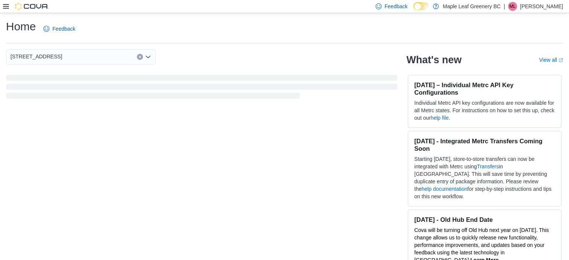
click at [5, 7] on icon at bounding box center [6, 6] width 6 height 6
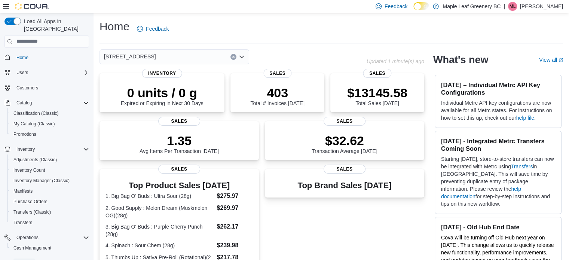
click at [25, 259] on span "Reports" at bounding box center [24, 263] width 16 height 9
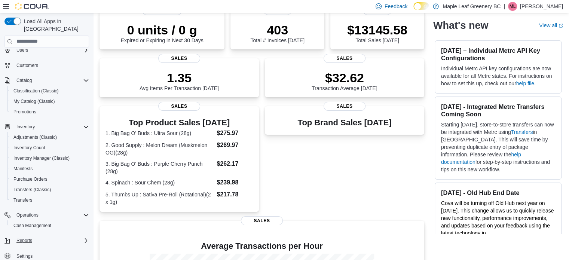
scroll to position [75, 0]
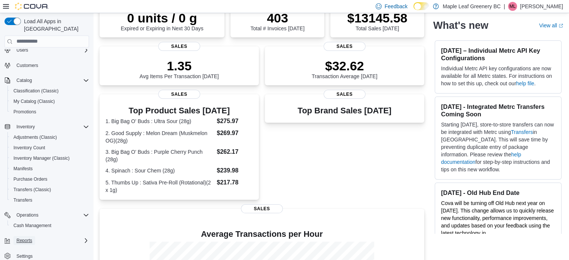
click at [16, 236] on button "Reports" at bounding box center [24, 240] width 22 height 9
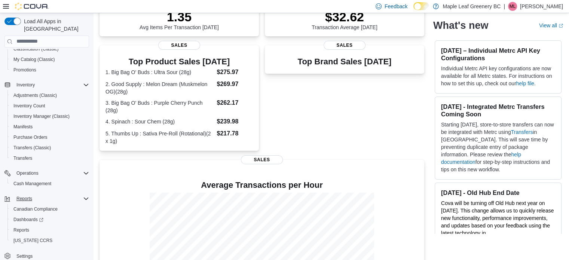
scroll to position [180, 0]
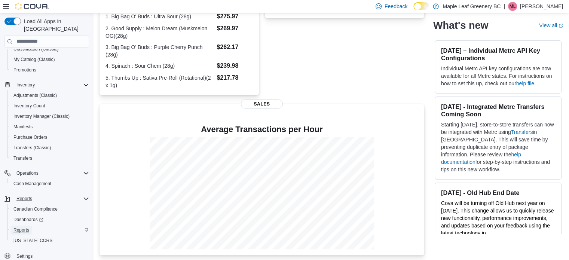
click at [19, 227] on span "Reports" at bounding box center [21, 230] width 16 height 6
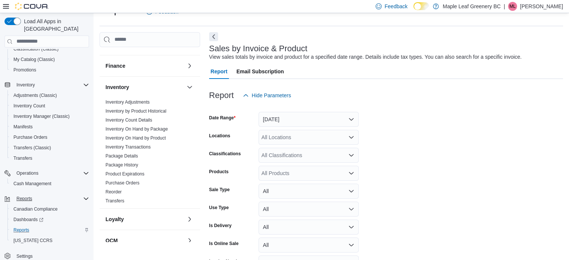
scroll to position [109, 0]
drag, startPoint x: 132, startPoint y: 137, endPoint x: 126, endPoint y: 137, distance: 6.0
click at [126, 137] on link "Inventory On Hand by Product" at bounding box center [136, 138] width 60 height 5
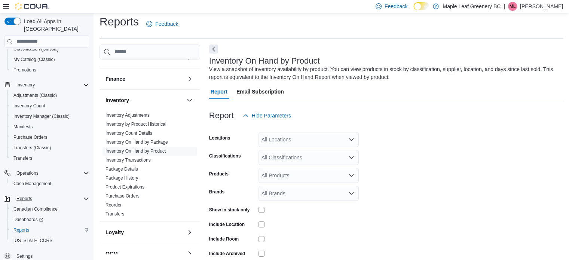
scroll to position [25, 0]
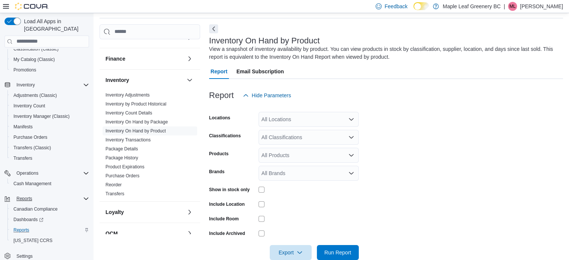
click at [335, 118] on div "All Locations" at bounding box center [309, 119] width 100 height 15
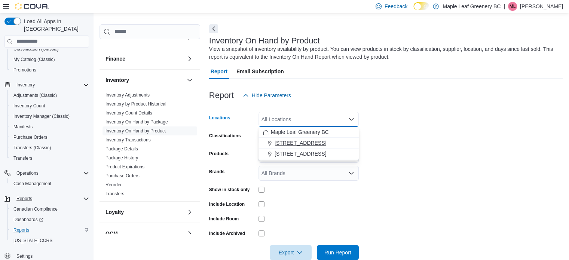
click at [298, 140] on span "[STREET_ADDRESS]" at bounding box center [301, 142] width 52 height 7
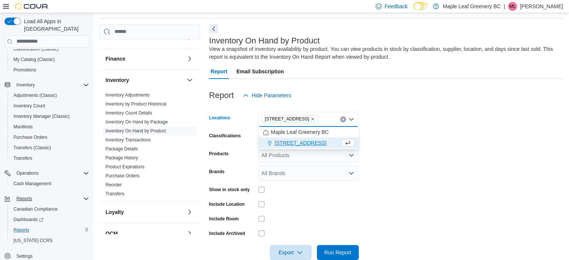
click at [368, 142] on form "Locations [STREET_ADDRESS] Selected. [STREET_ADDRESS]. Press Backspace to delet…" at bounding box center [386, 181] width 354 height 157
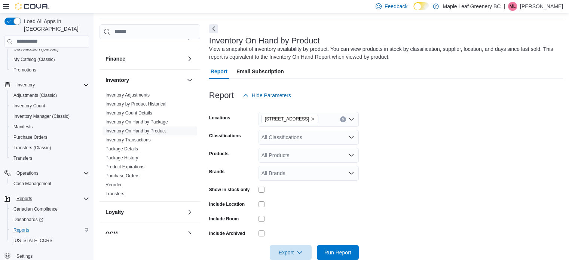
scroll to position [40, 0]
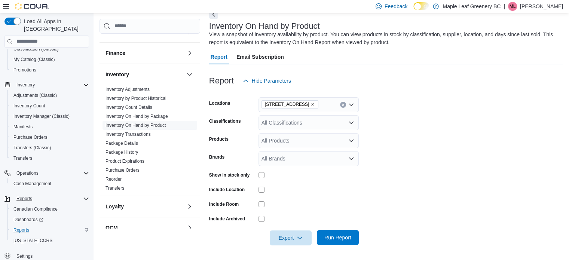
click at [346, 238] on span "Run Report" at bounding box center [337, 237] width 27 height 7
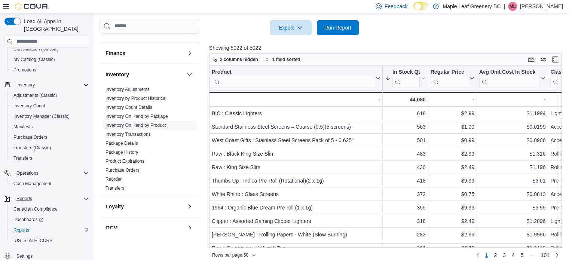
scroll to position [238, 0]
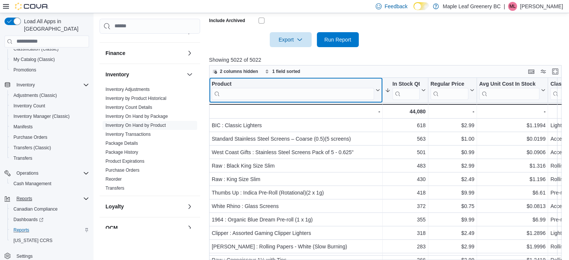
click at [238, 92] on input "search" at bounding box center [293, 94] width 162 height 12
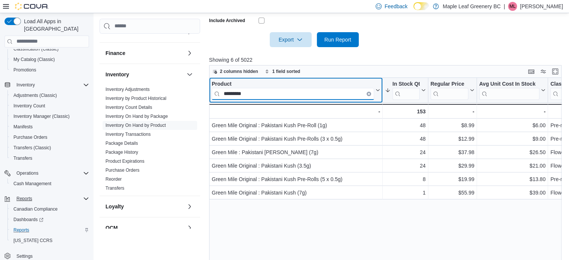
click at [317, 91] on input "*********" at bounding box center [293, 94] width 162 height 12
type input "*"
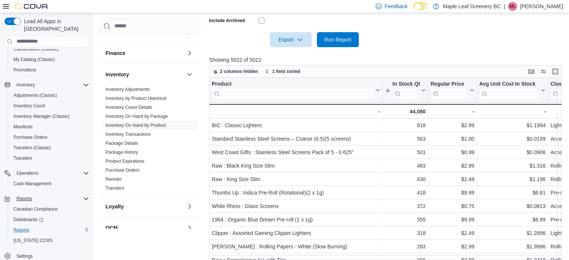
drag, startPoint x: 571, startPoint y: 134, endPoint x: 531, endPoint y: 34, distance: 107.7
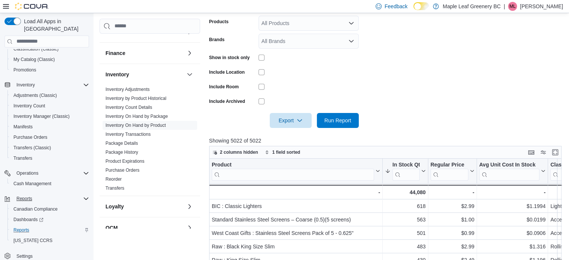
scroll to position [86, 0]
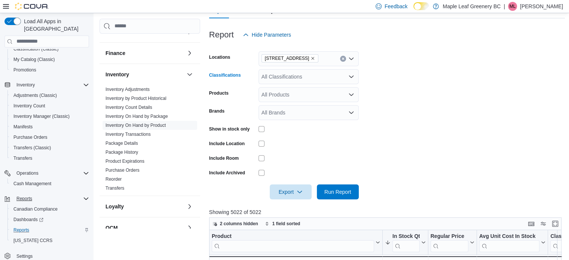
click at [310, 73] on div "All Classifications" at bounding box center [309, 76] width 100 height 15
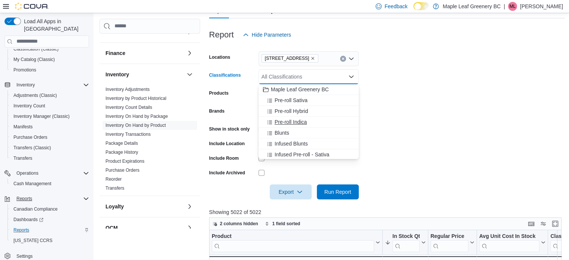
click at [296, 122] on span "Pre-roll Indica" at bounding box center [291, 121] width 32 height 7
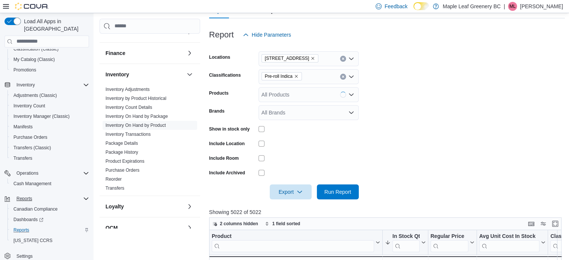
click at [386, 158] on form "Locations [STREET_ADDRESS] Classifications Pre-roll Indica Products All Product…" at bounding box center [387, 120] width 356 height 157
click at [331, 189] on span "Run Report" at bounding box center [337, 191] width 27 height 7
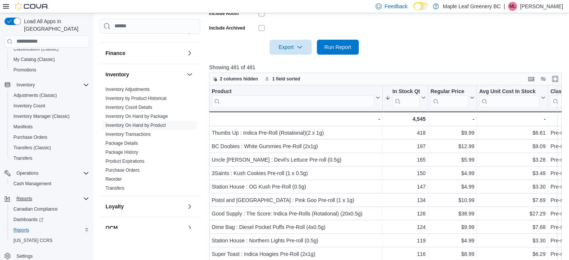
scroll to position [257, 0]
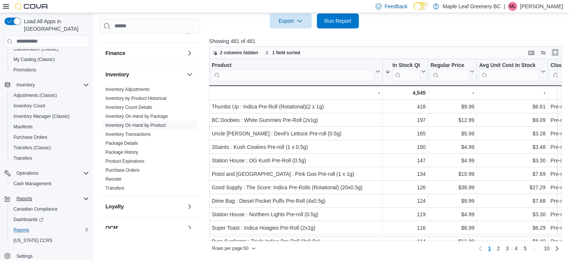
click at [557, 51] on button "Enter fullscreen" at bounding box center [555, 52] width 9 height 9
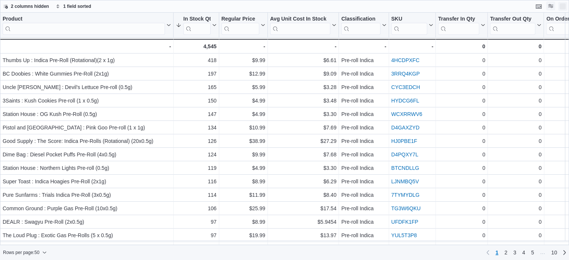
scroll to position [0, 0]
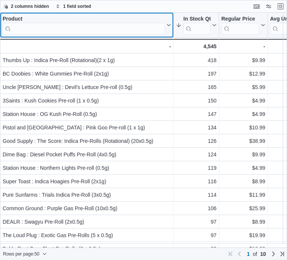
click at [30, 26] on input "search" at bounding box center [84, 29] width 162 height 12
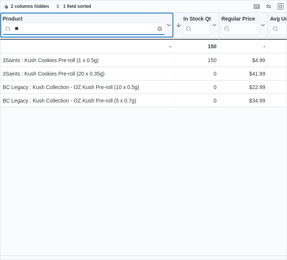
type input "*"
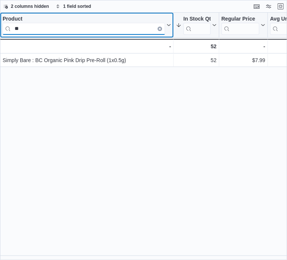
type input "*"
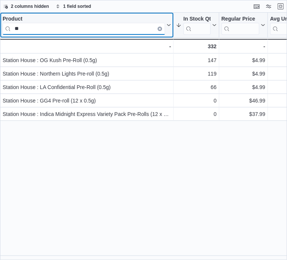
type input "*"
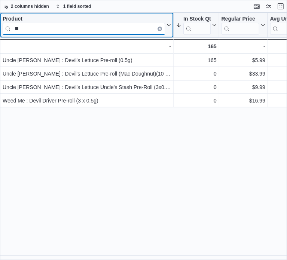
type input "*"
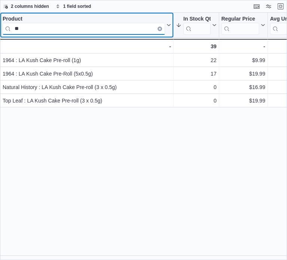
type input "*"
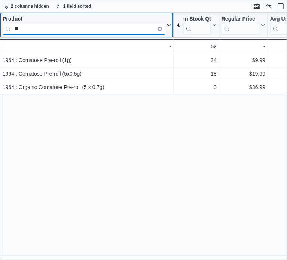
type input "*"
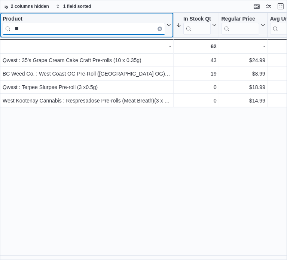
type input "*"
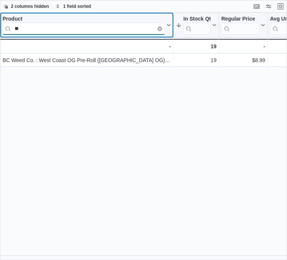
type input "*"
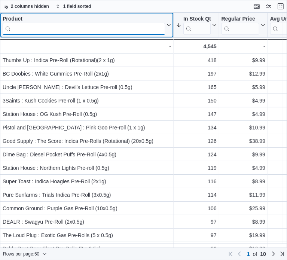
click at [54, 26] on input "search" at bounding box center [84, 29] width 162 height 12
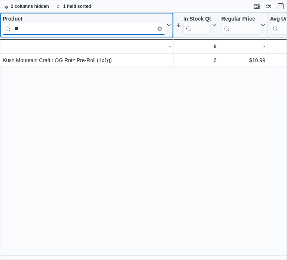
type input "*"
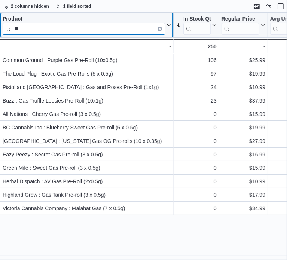
type input "*"
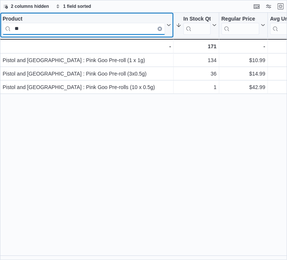
type input "*"
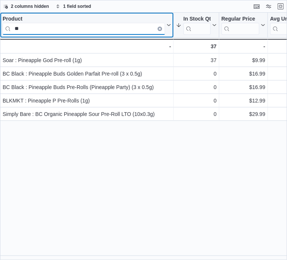
type input "*"
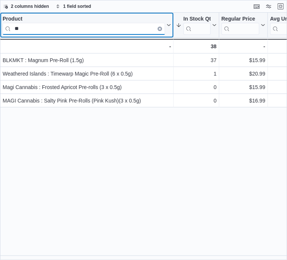
type input "*"
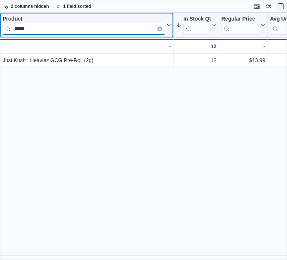
type input "*****"
drag, startPoint x: 46, startPoint y: 27, endPoint x: 11, endPoint y: 33, distance: 35.6
click at [11, 33] on input "*****" at bounding box center [84, 29] width 162 height 12
type input "*"
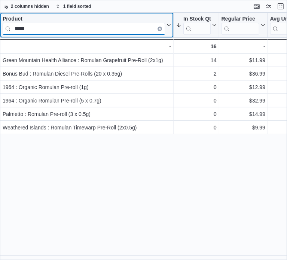
drag, startPoint x: 64, startPoint y: 31, endPoint x: 7, endPoint y: 26, distance: 57.8
click at [7, 26] on input "*****" at bounding box center [84, 29] width 162 height 12
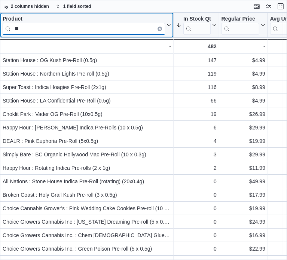
type input "*"
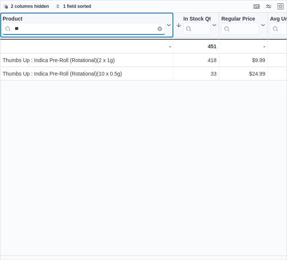
type input "*"
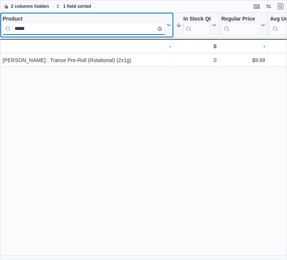
drag, startPoint x: 29, startPoint y: 25, endPoint x: 0, endPoint y: 25, distance: 29.6
click at [0, 25] on html "Feedback Dark Mode Maple Leaf Greenery BC | ML [PERSON_NAME] Reports Feedback I…" at bounding box center [143, 130] width 287 height 260
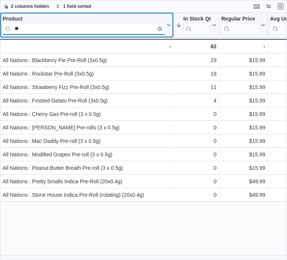
type input "*"
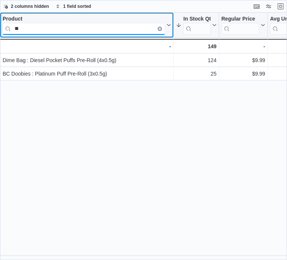
type input "*"
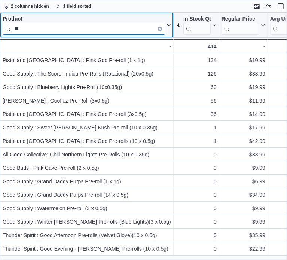
type input "*"
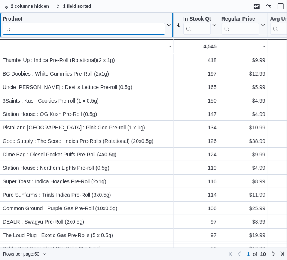
click at [22, 29] on input "search" at bounding box center [84, 29] width 162 height 12
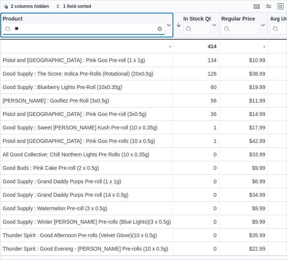
type input "*"
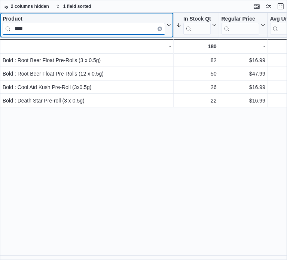
drag, startPoint x: 34, startPoint y: 31, endPoint x: 9, endPoint y: 28, distance: 25.2
click at [9, 28] on input "****" at bounding box center [84, 29] width 162 height 12
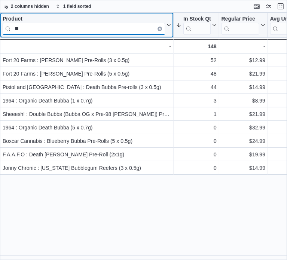
type input "*"
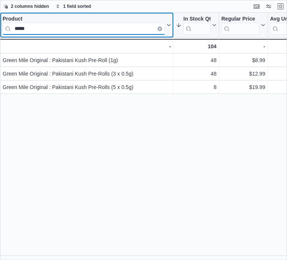
drag, startPoint x: 33, startPoint y: 30, endPoint x: 1, endPoint y: 28, distance: 31.1
click at [1, 28] on div "Product ***** Click to view column header actions" at bounding box center [87, 25] width 174 height 25
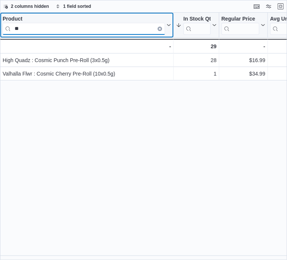
type input "*"
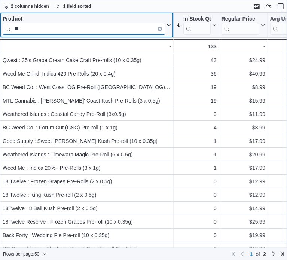
type input "*"
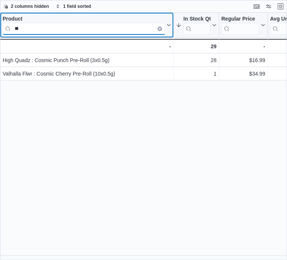
type input "*"
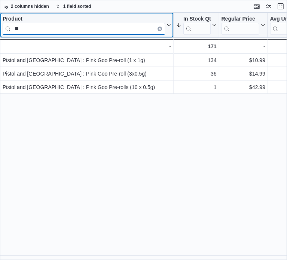
type input "*"
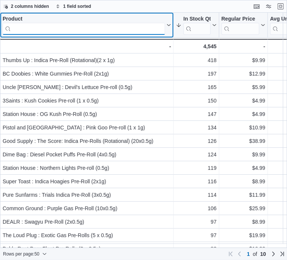
type input "*"
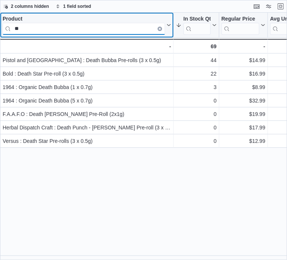
type input "*"
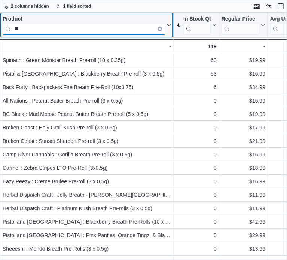
type input "*"
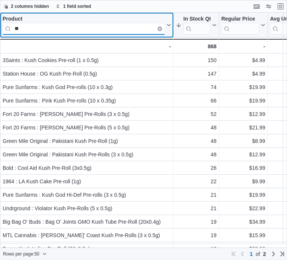
type input "*"
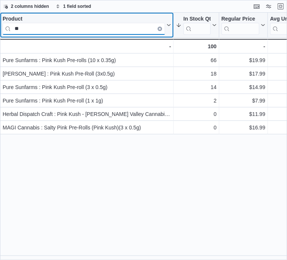
type input "*"
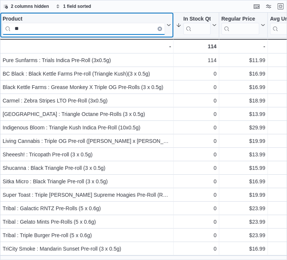
type input "*"
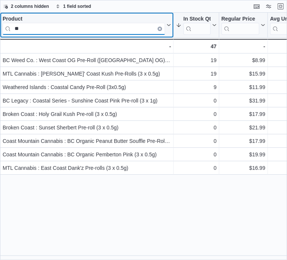
type input "*"
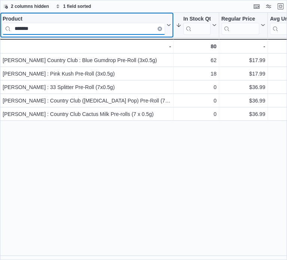
drag, startPoint x: 43, startPoint y: 28, endPoint x: 13, endPoint y: 27, distance: 30.0
click at [13, 27] on input "*******" at bounding box center [84, 29] width 162 height 12
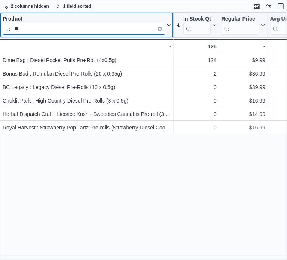
type input "*"
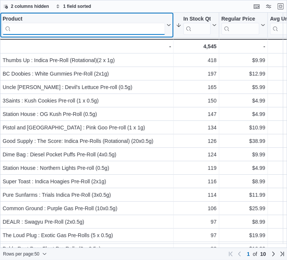
click at [31, 25] on input "search" at bounding box center [84, 29] width 162 height 12
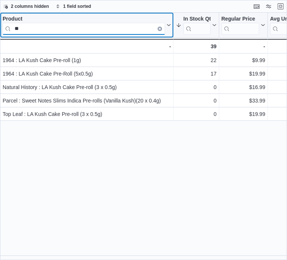
type input "*"
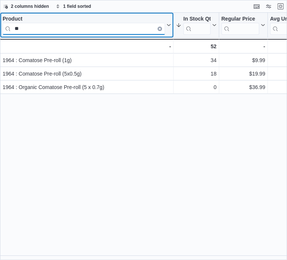
type input "*"
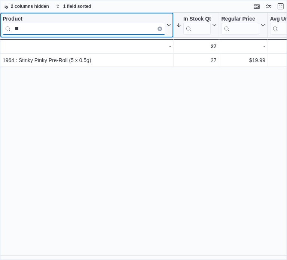
type input "*"
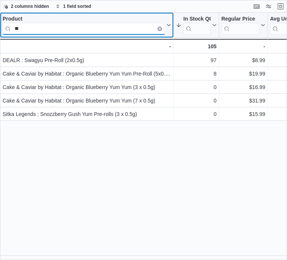
type input "*"
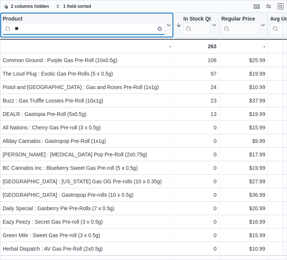
type input "*"
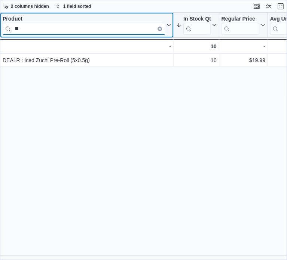
type input "*"
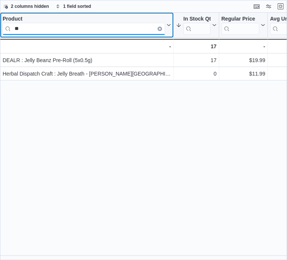
type input "*"
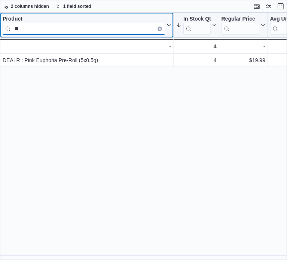
type input "*"
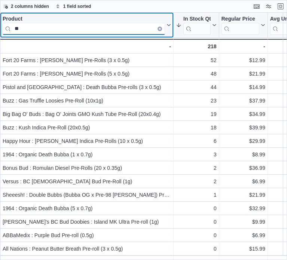
type input "*"
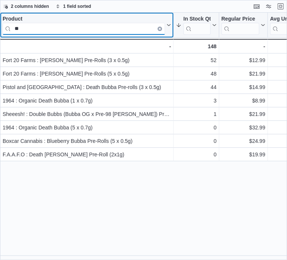
type input "*"
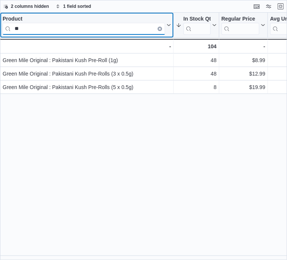
type input "*"
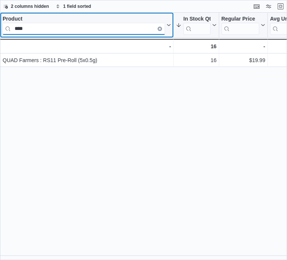
drag, startPoint x: 38, startPoint y: 29, endPoint x: 10, endPoint y: 27, distance: 28.2
click at [10, 27] on input "****" at bounding box center [84, 29] width 162 height 12
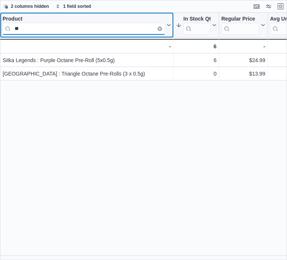
type input "*"
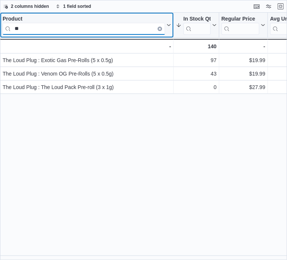
type input "*"
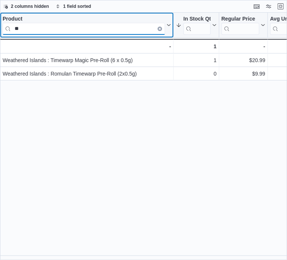
type input "*"
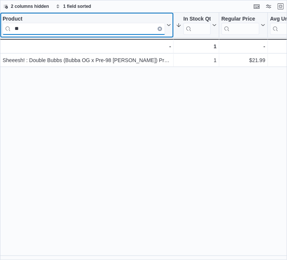
type input "*"
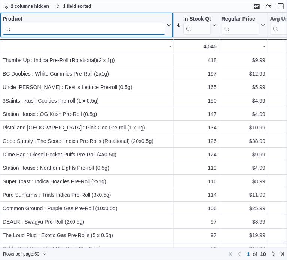
click at [23, 29] on input "search" at bounding box center [84, 29] width 162 height 12
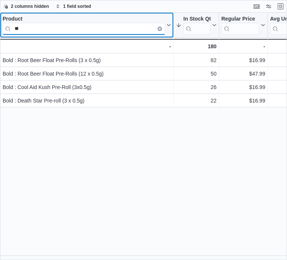
type input "*"
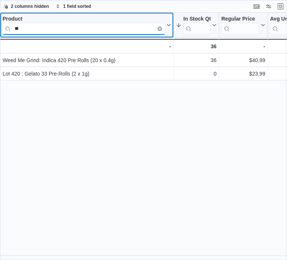
type input "*"
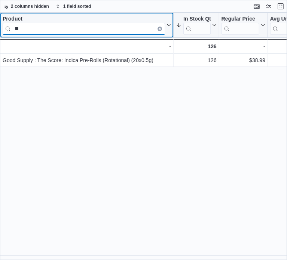
type input "*"
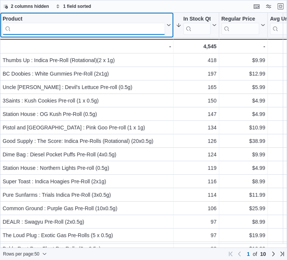
click at [67, 32] on input "search" at bounding box center [84, 29] width 162 height 12
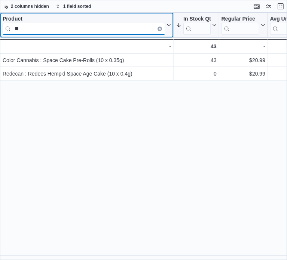
type input "*"
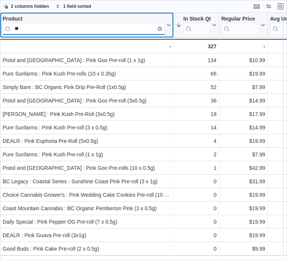
type input "*"
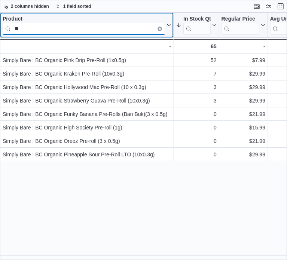
type input "*"
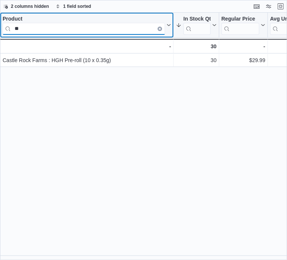
type input "*"
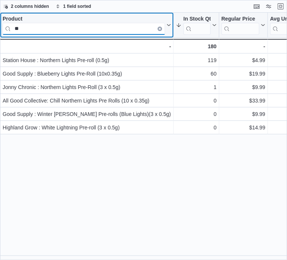
type input "*"
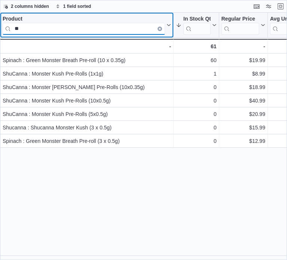
type input "*"
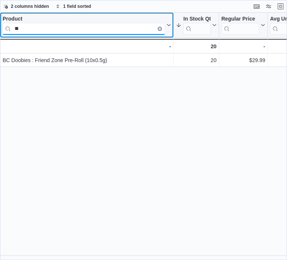
type input "*"
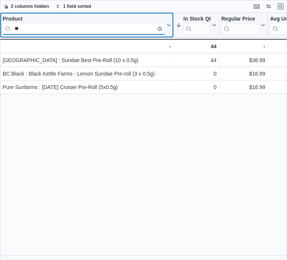
type input "*"
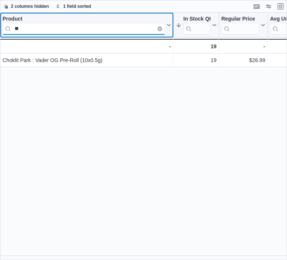
type input "*"
drag, startPoint x: 52, startPoint y: 31, endPoint x: 7, endPoint y: 31, distance: 44.9
click at [7, 31] on input "**********" at bounding box center [84, 29] width 162 height 12
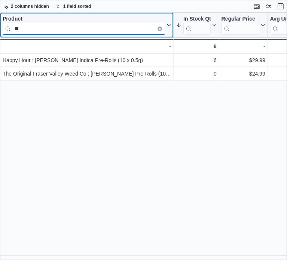
type input "*"
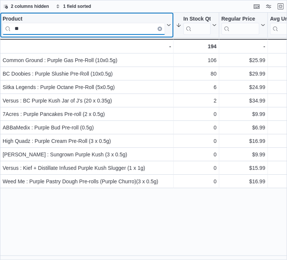
type input "*"
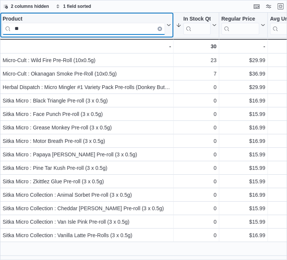
type input "*"
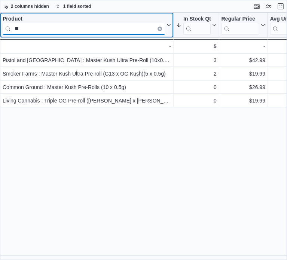
type input "*"
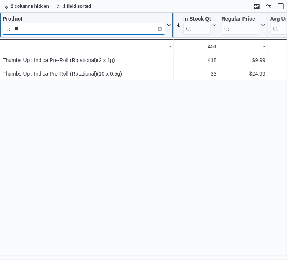
type input "*"
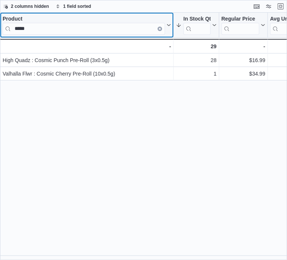
click at [41, 36] on div "Product ***** Click to view column header actions" at bounding box center [87, 25] width 174 height 25
drag, startPoint x: 37, startPoint y: 26, endPoint x: 10, endPoint y: 30, distance: 27.9
click at [10, 30] on input "*****" at bounding box center [84, 29] width 162 height 12
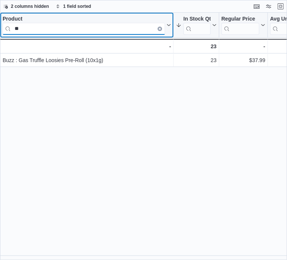
type input "*"
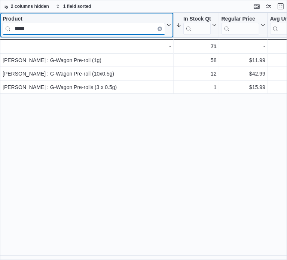
type input "*****"
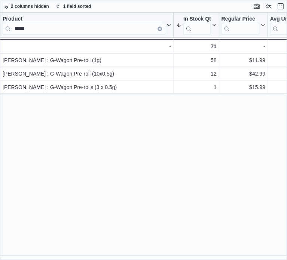
click at [186, 105] on div "Product ***** Click to view column header actions In Stock Qty Sorted descendin…" at bounding box center [143, 137] width 287 height 248
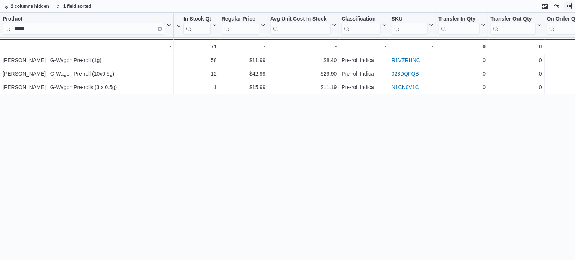
click at [569, 4] on button "Exit fullscreen" at bounding box center [568, 5] width 9 height 9
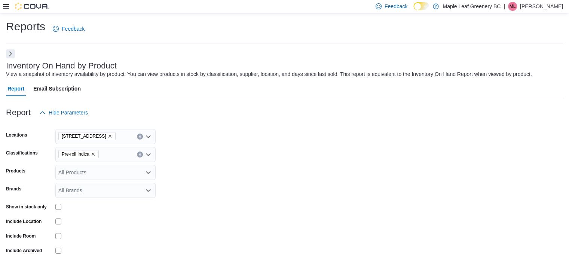
click at [139, 155] on icon "Clear input" at bounding box center [140, 154] width 2 height 2
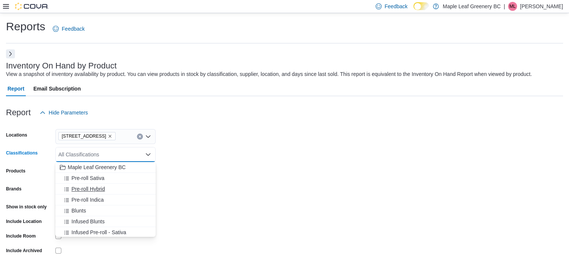
click at [107, 186] on div "Pre-roll Hybrid" at bounding box center [105, 188] width 91 height 7
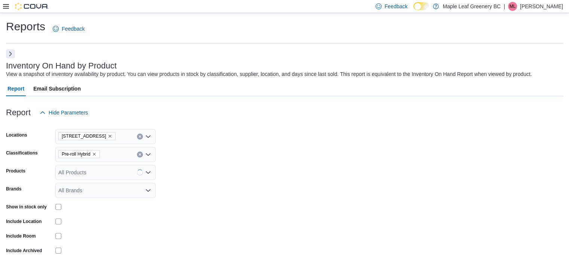
click at [455, 138] on form "Locations [STREET_ADDRESS] Classifications Pre-roll Hybrid Products All Product…" at bounding box center [284, 198] width 557 height 157
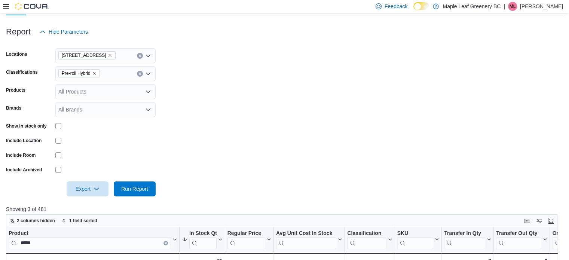
scroll to position [82, 0]
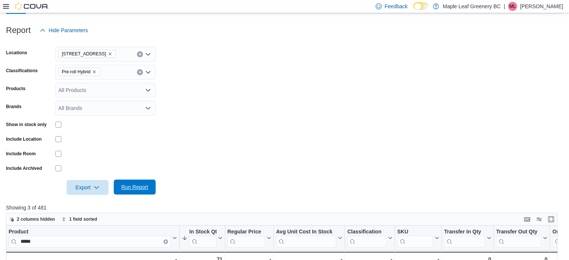
click at [131, 185] on span "Run Report" at bounding box center [134, 186] width 27 height 7
click at [555, 220] on button "Enter fullscreen" at bounding box center [551, 218] width 9 height 9
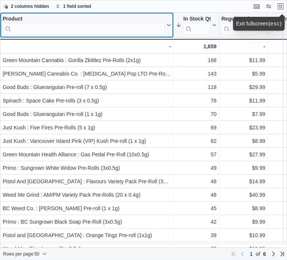
click at [45, 27] on input "search" at bounding box center [84, 29] width 162 height 12
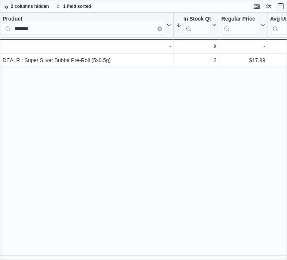
click at [10, 119] on div "Product ******* Click to view column header actions In Stock Qty Sorted descend…" at bounding box center [143, 137] width 287 height 248
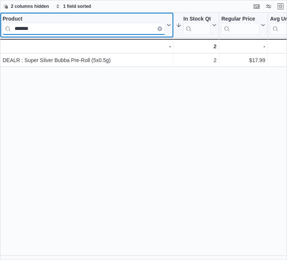
drag, startPoint x: 40, startPoint y: 30, endPoint x: 10, endPoint y: 30, distance: 30.3
click at [10, 30] on input "*******" at bounding box center [84, 29] width 162 height 12
type input "*"
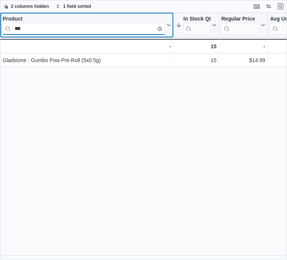
type input "***"
drag, startPoint x: 35, startPoint y: 31, endPoint x: 14, endPoint y: 30, distance: 21.0
click at [14, 30] on input "***" at bounding box center [84, 29] width 162 height 12
type input "*"
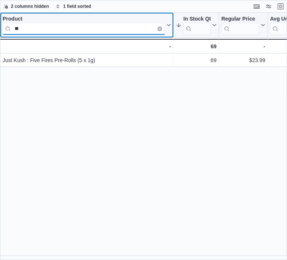
type input "*"
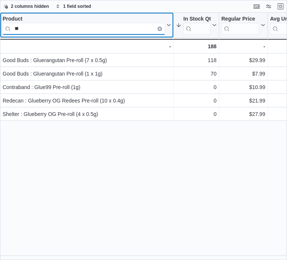
type input "*"
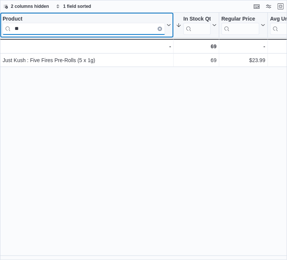
type input "*"
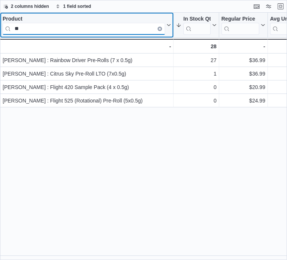
type input "*"
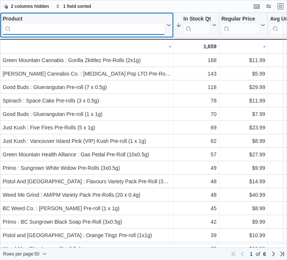
click at [58, 32] on input "search" at bounding box center [84, 29] width 162 height 12
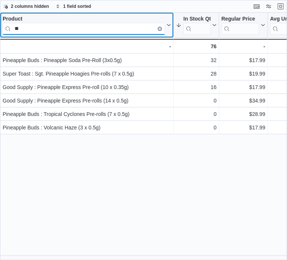
type input "*"
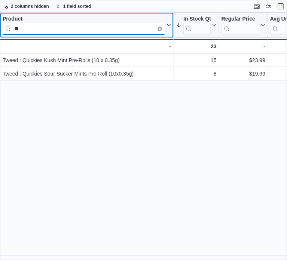
type input "*"
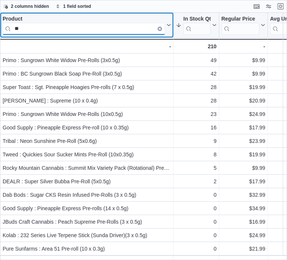
type input "*"
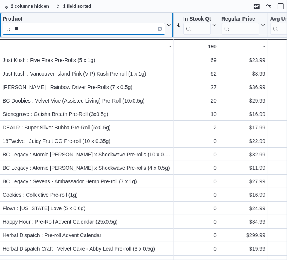
type input "*"
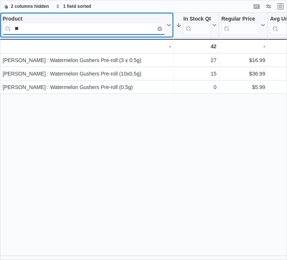
type input "*"
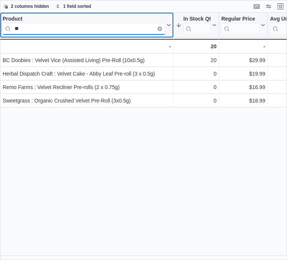
type input "*"
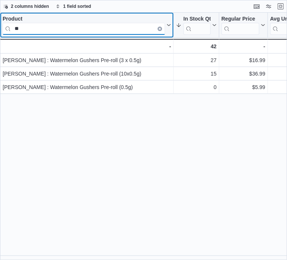
type input "*"
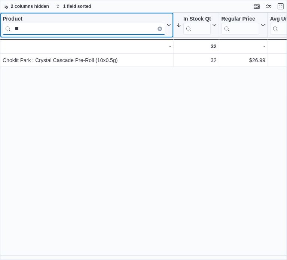
type input "*"
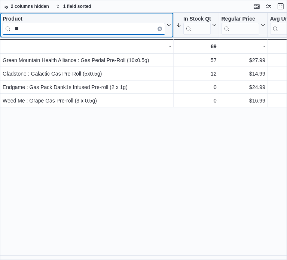
type input "*"
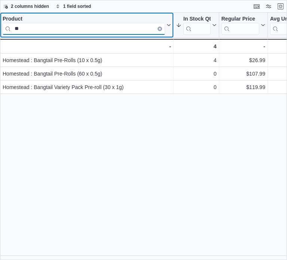
type input "*"
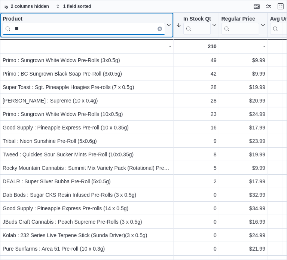
type input "*"
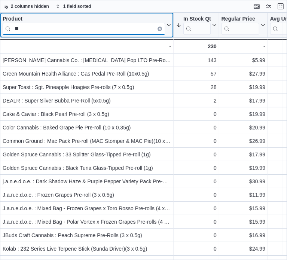
type input "*"
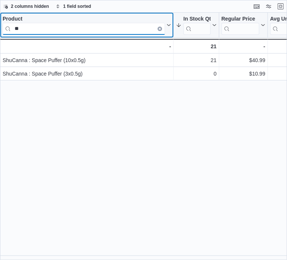
type input "*"
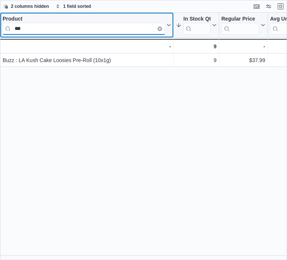
drag, startPoint x: 40, startPoint y: 24, endPoint x: 7, endPoint y: 25, distance: 32.2
click at [7, 25] on input "***" at bounding box center [84, 29] width 162 height 12
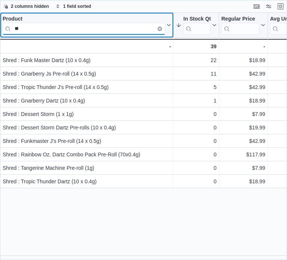
type input "*"
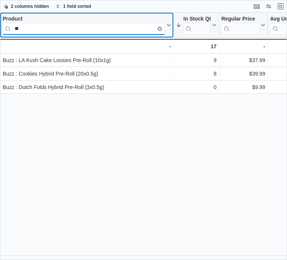
type input "*"
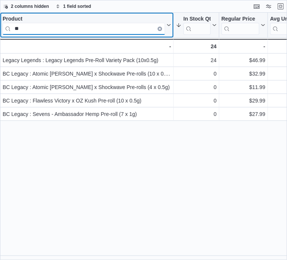
type input "*"
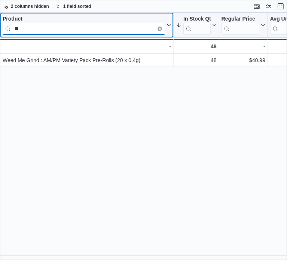
type input "*"
drag, startPoint x: 19, startPoint y: 30, endPoint x: 10, endPoint y: 29, distance: 9.0
click at [10, 29] on input "*****" at bounding box center [84, 29] width 162 height 12
type input "*"
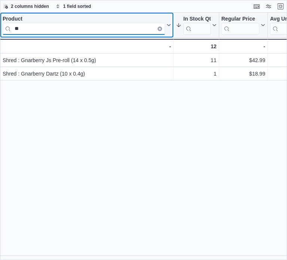
type input "*"
type input "******"
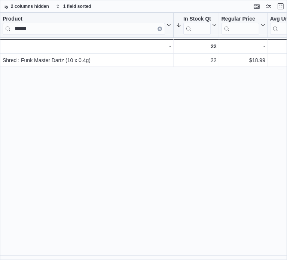
click at [248, 93] on div "Product ****** Click to view column header actions In Stock Qty Sorted descendi…" at bounding box center [143, 137] width 287 height 248
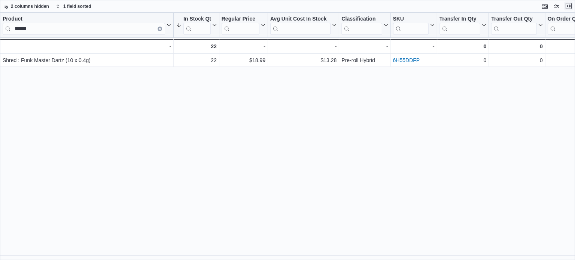
click at [569, 2] on button "Exit fullscreen" at bounding box center [568, 5] width 9 height 9
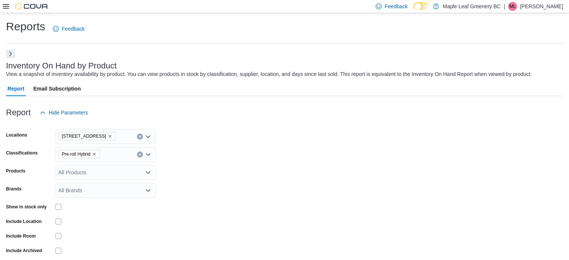
click at [138, 154] on button "Clear input" at bounding box center [140, 155] width 6 height 6
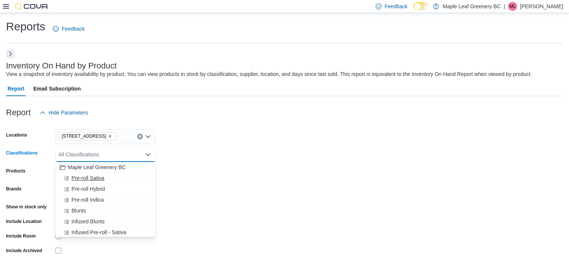
click at [100, 177] on span "Pre-roll Sativa" at bounding box center [87, 177] width 33 height 7
click at [99, 189] on span "Pre-roll Indica" at bounding box center [87, 188] width 32 height 7
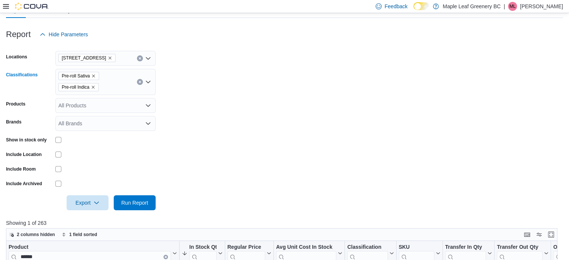
scroll to position [82, 0]
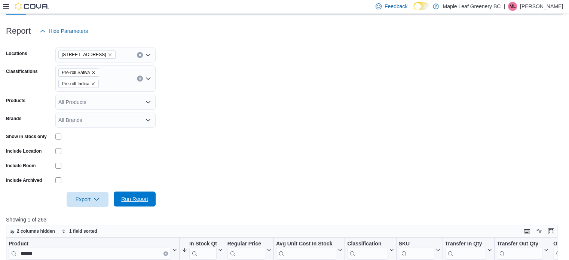
click at [141, 201] on span "Run Report" at bounding box center [134, 198] width 27 height 7
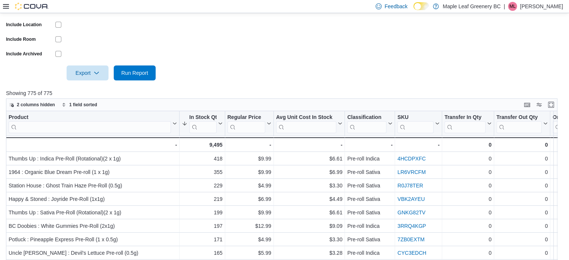
scroll to position [241, 0]
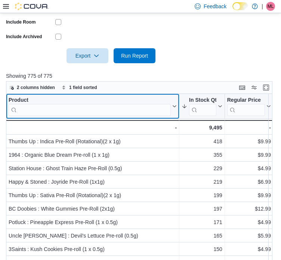
click at [39, 104] on input "search" at bounding box center [90, 110] width 162 height 12
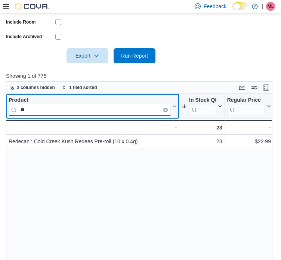
type input "*"
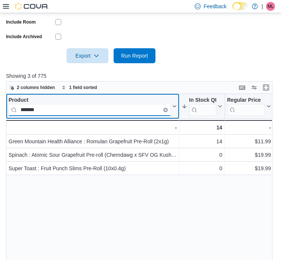
click at [45, 106] on input "*******" at bounding box center [90, 110] width 162 height 12
type input "*"
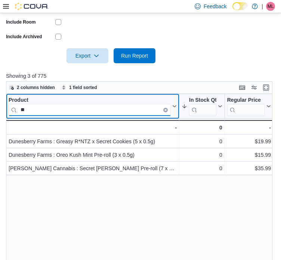
type input "*"
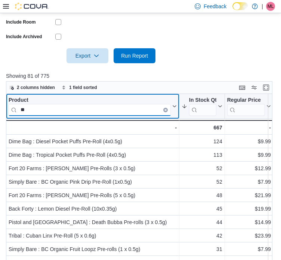
type input "*"
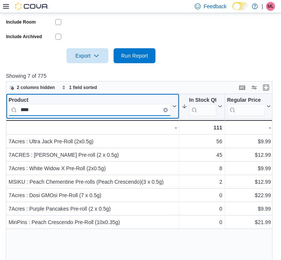
click at [43, 104] on input "****" at bounding box center [90, 110] width 162 height 12
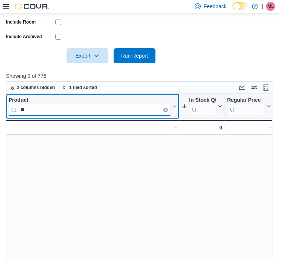
type input "*"
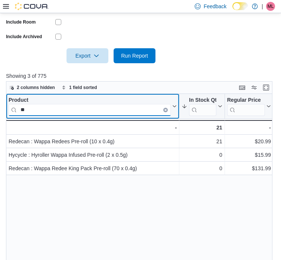
type input "*"
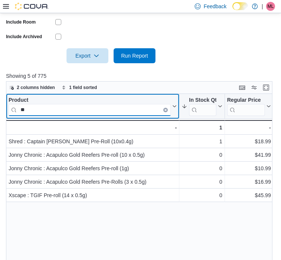
type input "*"
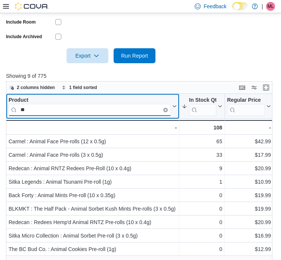
type input "*"
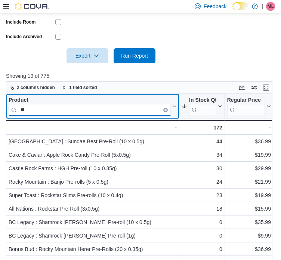
type input "*"
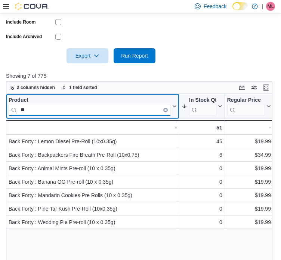
type input "*"
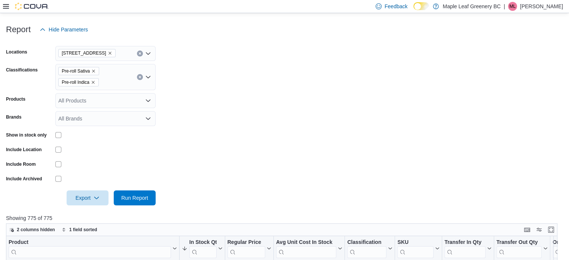
scroll to position [65, 0]
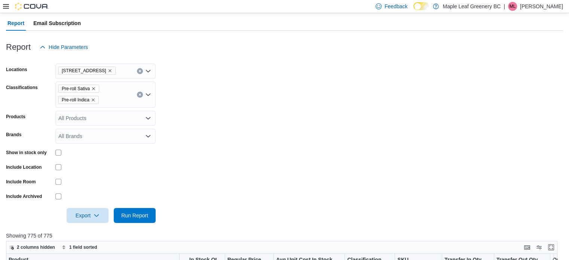
click at [142, 94] on button "Clear input" at bounding box center [140, 95] width 6 height 6
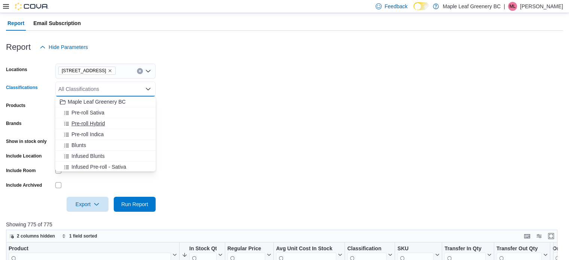
click at [98, 124] on span "Pre-roll Hybrid" at bounding box center [87, 123] width 33 height 7
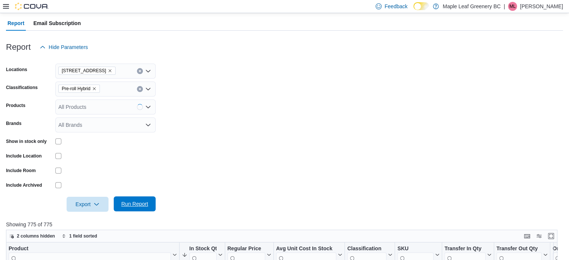
click at [152, 203] on button "Run Report" at bounding box center [135, 203] width 42 height 15
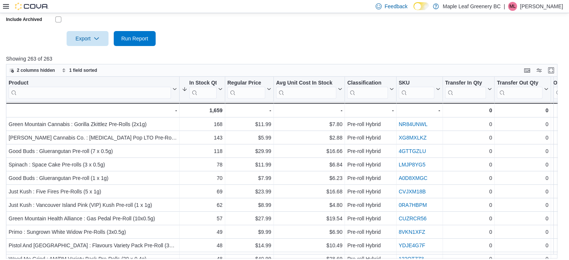
scroll to position [249, 0]
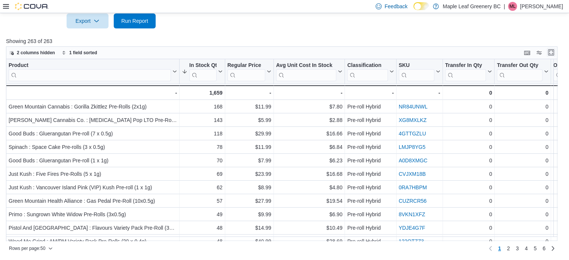
click at [556, 49] on button "Enter fullscreen" at bounding box center [551, 52] width 9 height 9
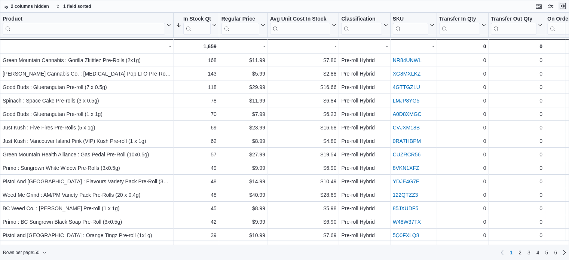
scroll to position [0, 0]
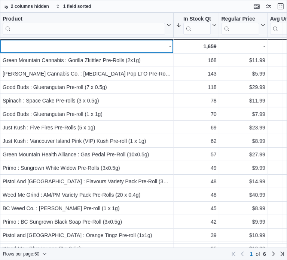
click at [52, 39] on div "- - Product, column 1, row 51" at bounding box center [87, 46] width 174 height 15
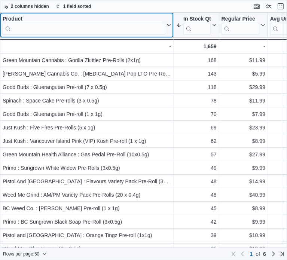
click at [50, 29] on input "search" at bounding box center [84, 29] width 162 height 12
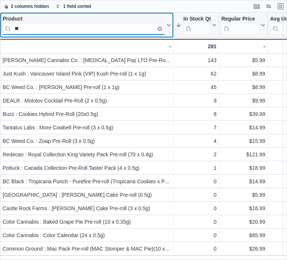
type input "*"
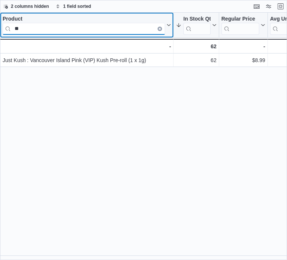
type input "*"
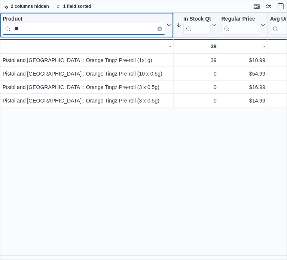
type input "*"
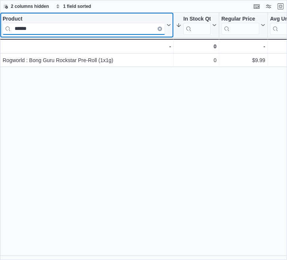
drag, startPoint x: 12, startPoint y: 29, endPoint x: -1, endPoint y: 28, distance: 12.7
click at [0, 28] on html "Feedback Dark Mode Maple Leaf Greenery BC | ML [PERSON_NAME] Reports Feedback I…" at bounding box center [143, 130] width 287 height 260
type input "*"
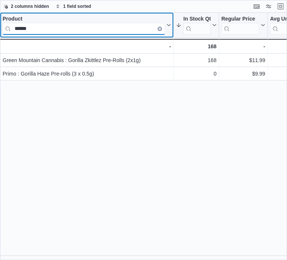
drag, startPoint x: 76, startPoint y: 30, endPoint x: 7, endPoint y: 28, distance: 68.9
click at [7, 28] on input "******" at bounding box center [84, 29] width 162 height 12
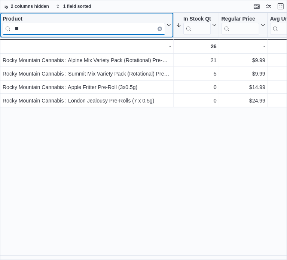
type input "*"
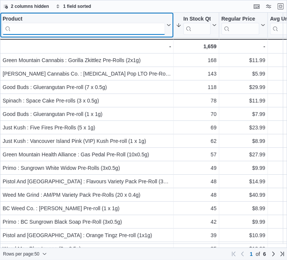
click at [43, 29] on input "search" at bounding box center [84, 29] width 162 height 12
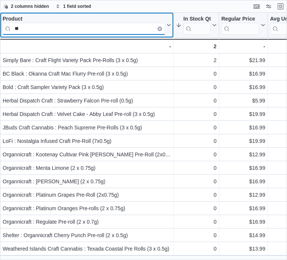
type input "*"
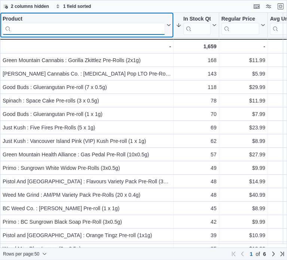
click at [30, 27] on input "search" at bounding box center [84, 29] width 162 height 12
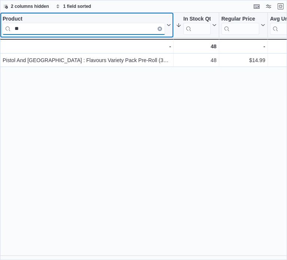
type input "*"
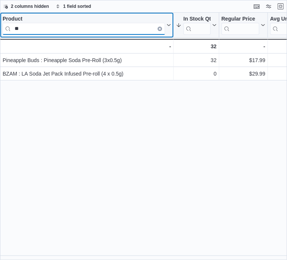
type input "*"
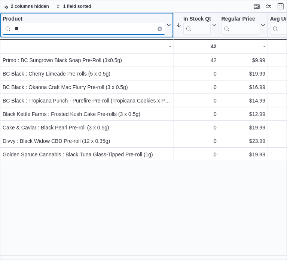
type input "*"
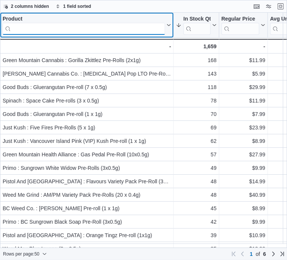
click at [39, 27] on input "search" at bounding box center [84, 29] width 162 height 12
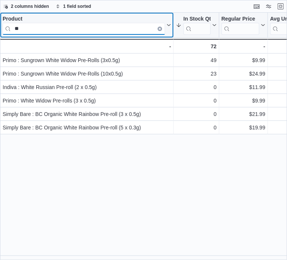
type input "*"
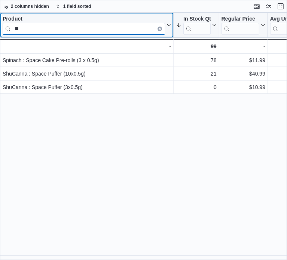
type input "*"
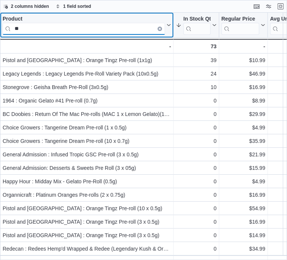
type input "*"
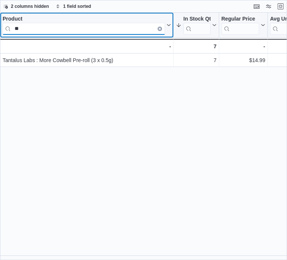
type input "*"
type input "****"
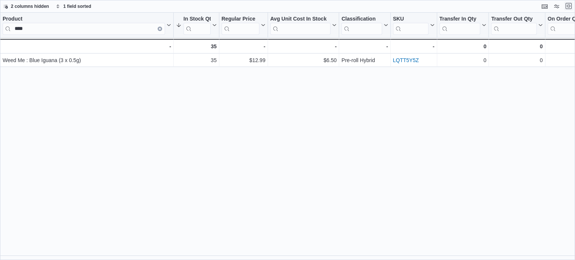
click at [569, 7] on button "Exit fullscreen" at bounding box center [568, 5] width 9 height 9
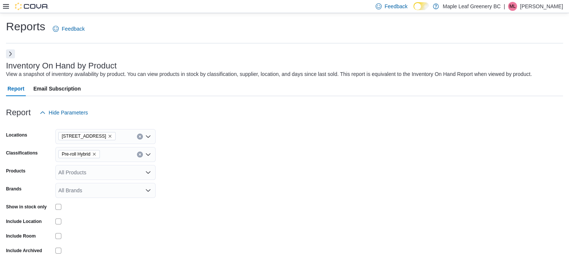
click at [136, 154] on div "Pre-roll Hybrid" at bounding box center [105, 154] width 100 height 15
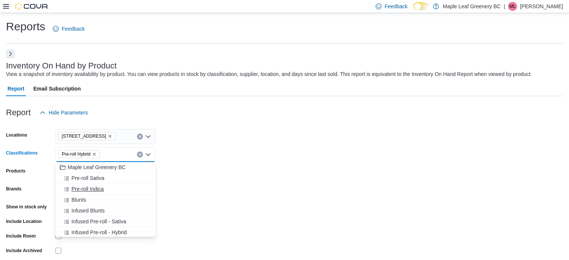
click at [89, 191] on span "Pre-roll Indica" at bounding box center [87, 188] width 32 height 7
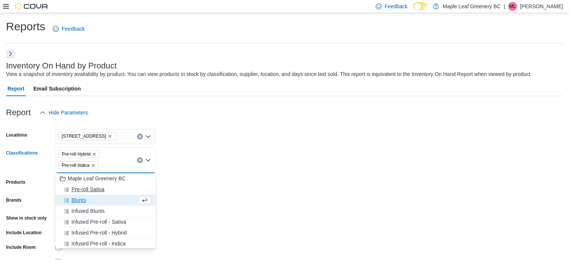
click at [90, 187] on span "Pre-roll Sativa" at bounding box center [87, 189] width 33 height 7
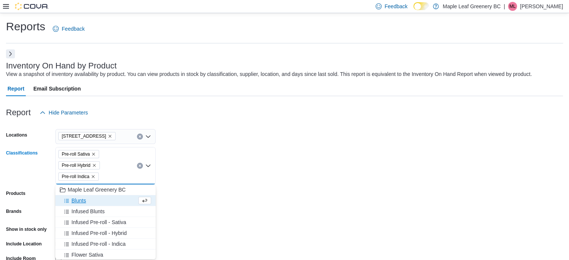
click at [220, 175] on form "Locations [STREET_ADDRESS] Classifications Pre-roll Sativa Pre-roll Hybrid Pre-…" at bounding box center [284, 210] width 557 height 180
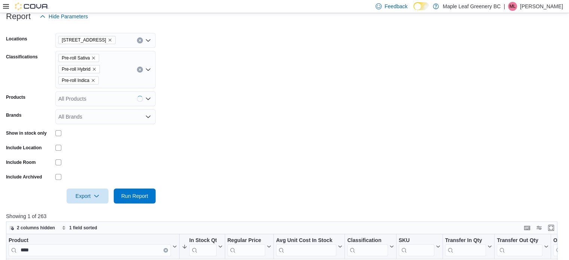
scroll to position [124, 0]
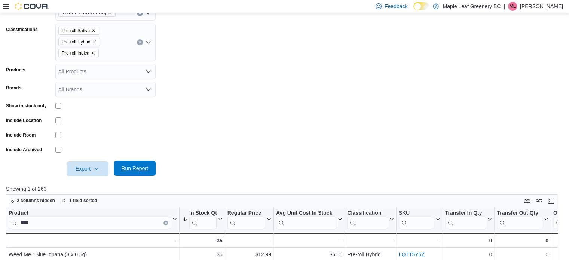
click at [138, 169] on span "Run Report" at bounding box center [134, 168] width 27 height 7
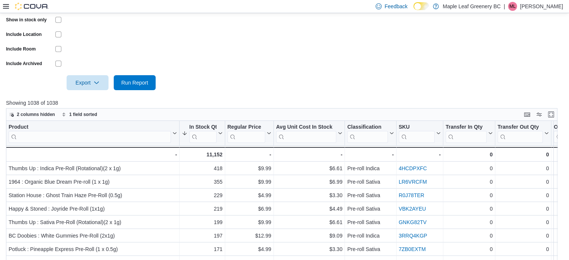
scroll to position [265, 0]
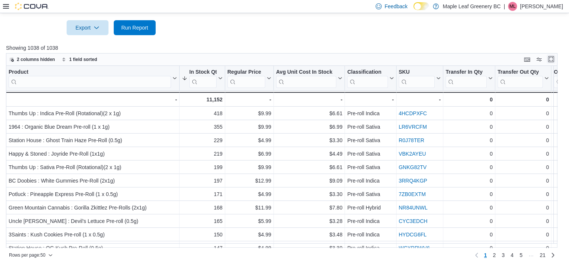
click at [555, 57] on button "Enter fullscreen" at bounding box center [551, 59] width 9 height 9
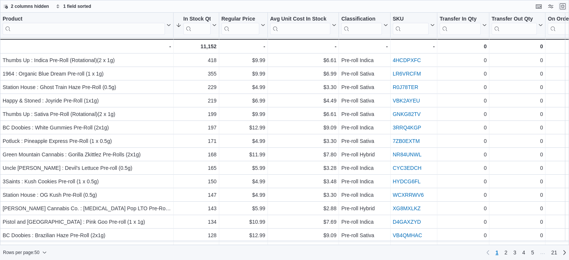
scroll to position [0, 0]
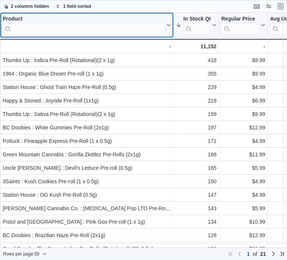
click at [26, 27] on input "search" at bounding box center [84, 29] width 162 height 12
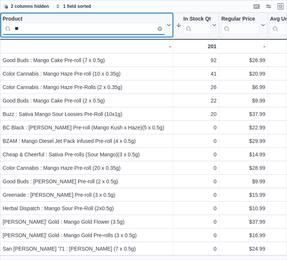
type input "*"
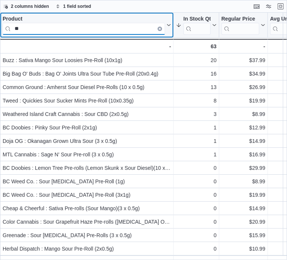
type input "*"
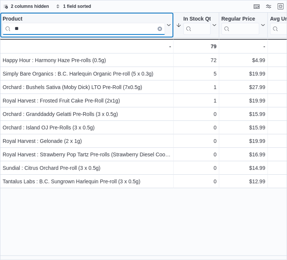
type input "*"
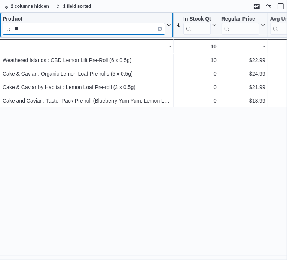
type input "*"
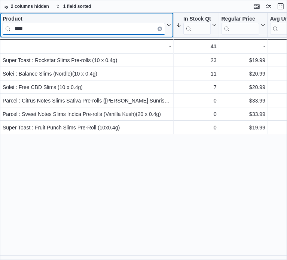
drag, startPoint x: 37, startPoint y: 27, endPoint x: 13, endPoint y: 28, distance: 23.2
click at [13, 28] on input "****" at bounding box center [84, 29] width 162 height 12
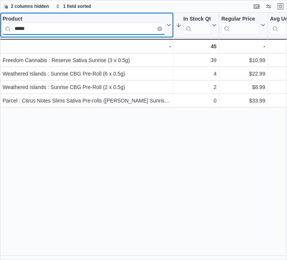
drag, startPoint x: 53, startPoint y: 30, endPoint x: 1, endPoint y: 27, distance: 52.1
click at [1, 27] on div "Product ***** Click to view column header actions" at bounding box center [87, 25] width 174 height 25
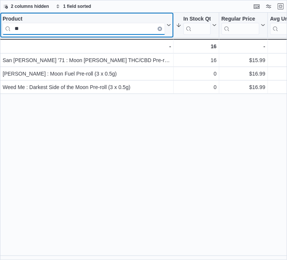
type input "*"
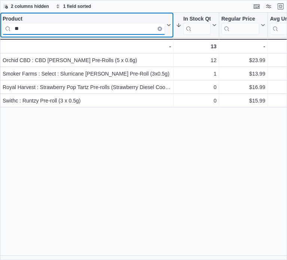
type input "*"
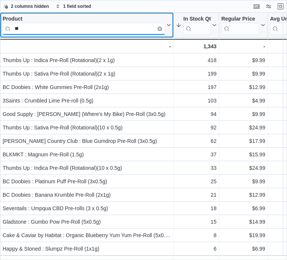
type input "*"
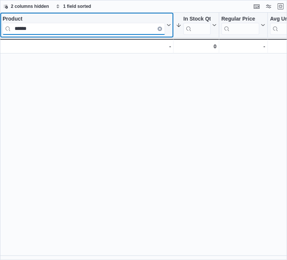
click at [41, 28] on input "******" at bounding box center [84, 29] width 162 height 12
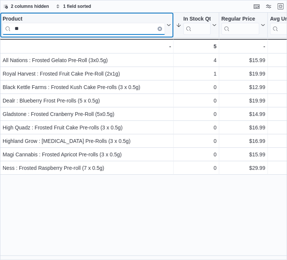
type input "*"
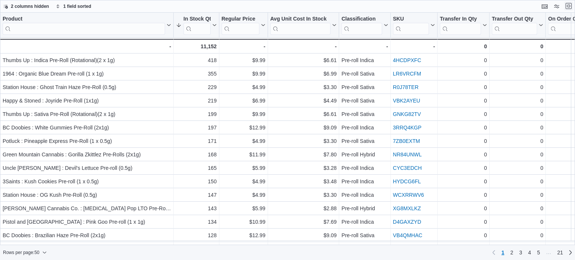
click at [569, 4] on button "Exit fullscreen" at bounding box center [568, 5] width 9 height 9
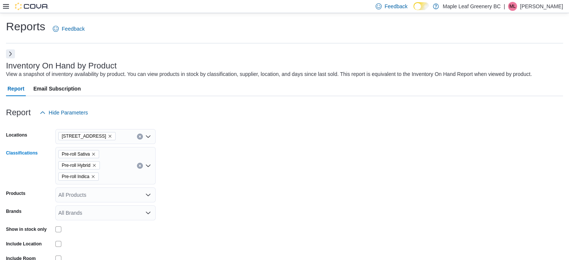
click at [97, 166] on icon "Remove Pre-roll Hybrid from selection in this group" at bounding box center [94, 165] width 4 height 4
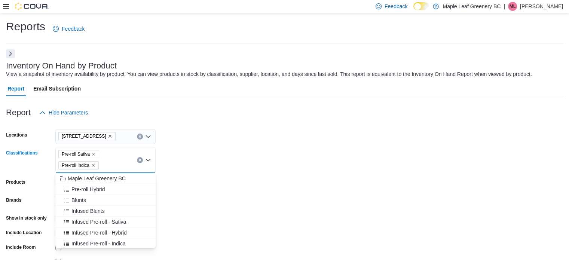
click at [93, 167] on icon "Remove Pre-roll Indica from selection in this group" at bounding box center [93, 165] width 4 height 4
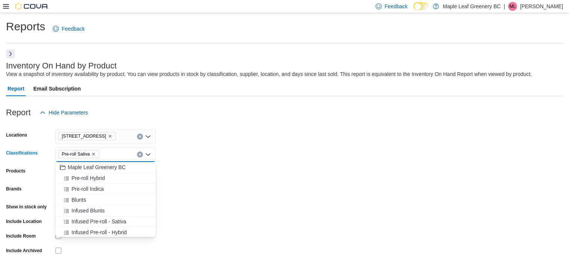
click at [452, 138] on form "Locations [STREET_ADDRESS] Classifications Pre-roll Sativa Combo box. Selected.…" at bounding box center [284, 198] width 557 height 157
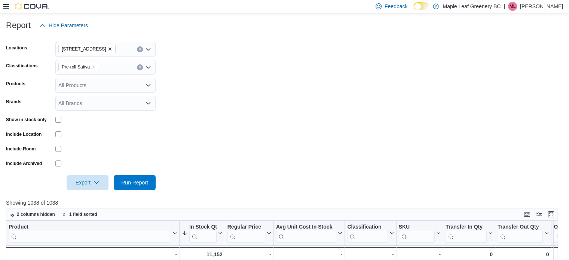
scroll to position [91, 0]
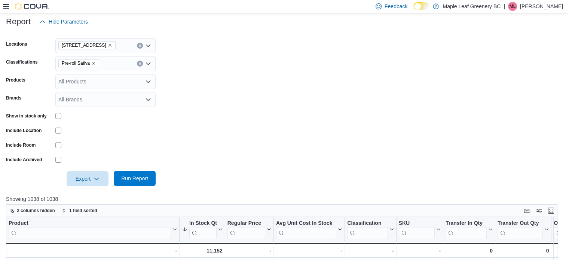
click at [126, 179] on span "Run Report" at bounding box center [134, 178] width 27 height 7
click at [555, 210] on button "Enter fullscreen" at bounding box center [551, 210] width 9 height 9
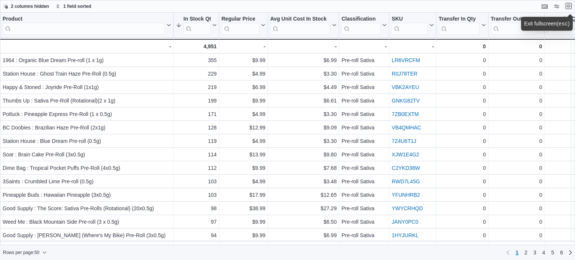
click at [567, 8] on button "Exit fullscreen" at bounding box center [568, 5] width 9 height 9
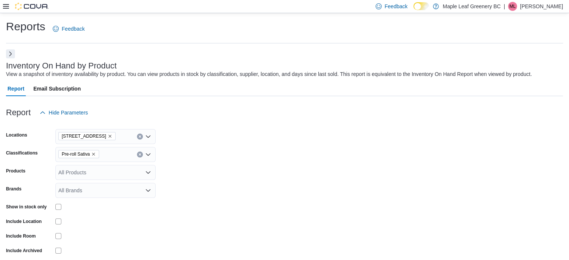
click at [139, 154] on icon "Clear input" at bounding box center [139, 154] width 3 height 3
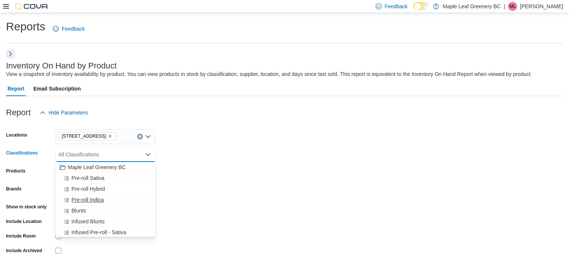
click at [99, 196] on span "Pre-roll Indica" at bounding box center [87, 199] width 32 height 7
click at [206, 178] on form "Locations [STREET_ADDRESS] Classifications Pre-roll Indica Combo box. Selected.…" at bounding box center [284, 198] width 557 height 157
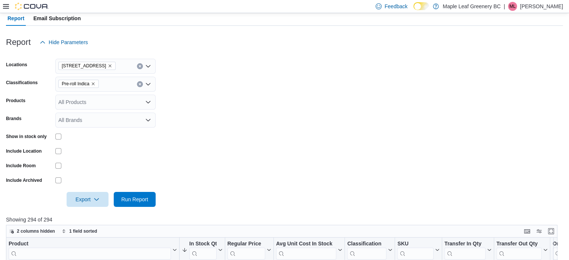
scroll to position [70, 0]
click at [120, 204] on span "Run Report" at bounding box center [134, 199] width 33 height 15
click at [412, 80] on form "Locations [STREET_ADDRESS] Classifications Pre-roll Indica Products All Product…" at bounding box center [284, 128] width 557 height 157
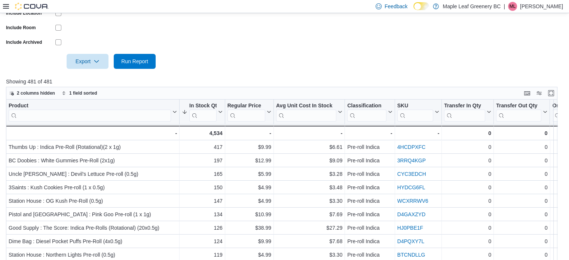
scroll to position [205, 0]
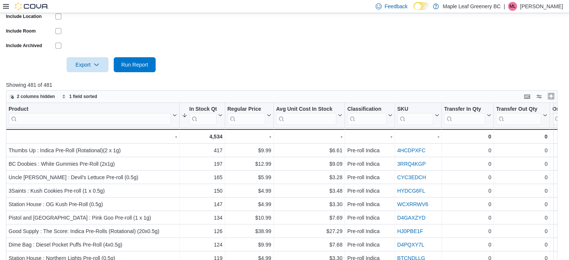
click at [556, 94] on button "Enter fullscreen" at bounding box center [551, 96] width 9 height 9
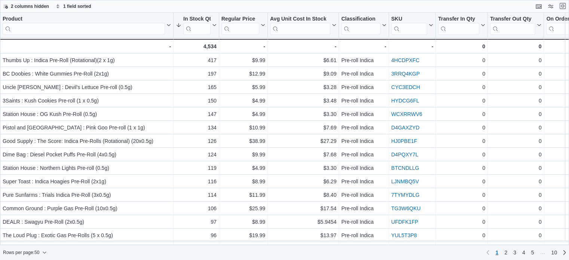
scroll to position [0, 0]
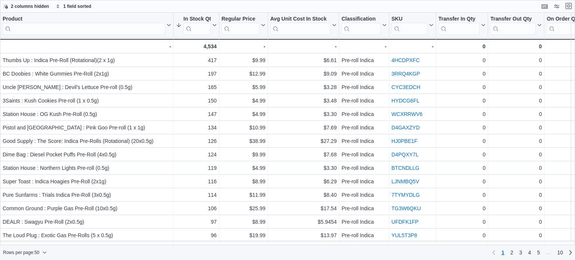
click at [570, 7] on button "Exit fullscreen" at bounding box center [568, 5] width 9 height 9
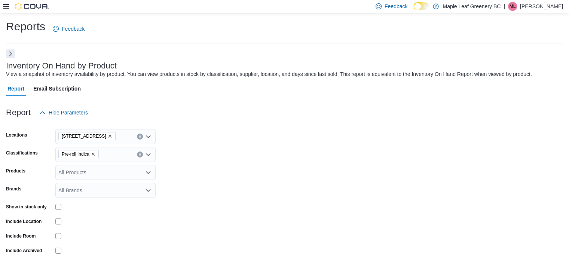
click at [138, 155] on icon "Clear input" at bounding box center [139, 154] width 3 height 3
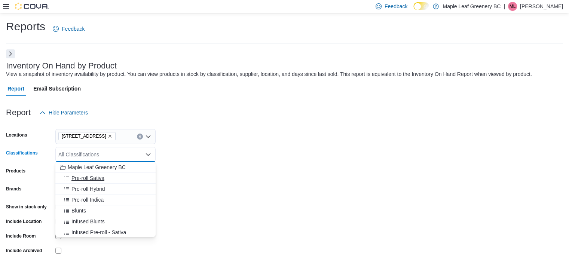
click at [98, 179] on span "Pre-roll Sativa" at bounding box center [87, 177] width 33 height 7
click at [279, 192] on form "Locations [STREET_ADDRESS] Classifications Pre-roll Sativa Combo box. Selected.…" at bounding box center [284, 198] width 557 height 157
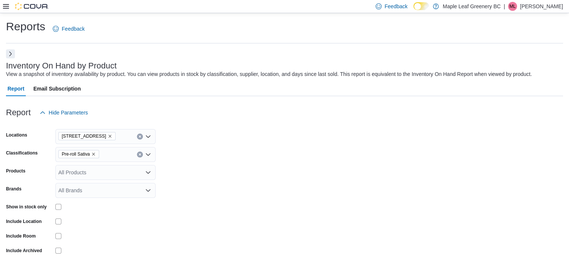
scroll to position [117, 0]
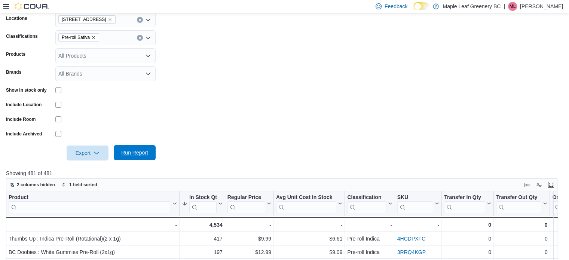
click at [132, 151] on span "Run Report" at bounding box center [134, 152] width 27 height 7
click at [458, 70] on form "Locations [STREET_ADDRESS] Classifications Pre-roll Sativa Products All Product…" at bounding box center [284, 81] width 557 height 157
click at [555, 182] on button "Enter fullscreen" at bounding box center [551, 184] width 9 height 9
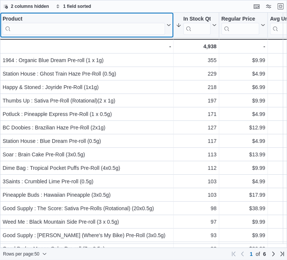
click at [65, 28] on input "search" at bounding box center [84, 29] width 162 height 12
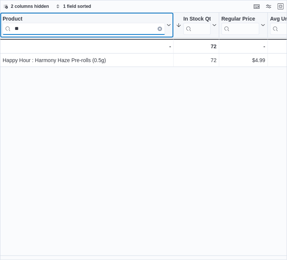
type input "*"
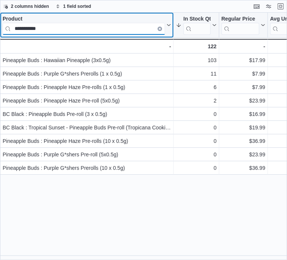
drag, startPoint x: 54, startPoint y: 30, endPoint x: 12, endPoint y: 27, distance: 41.3
click at [12, 27] on input "**********" at bounding box center [84, 29] width 162 height 12
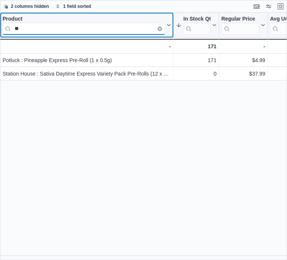
type input "*"
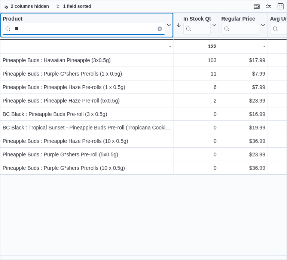
type input "*"
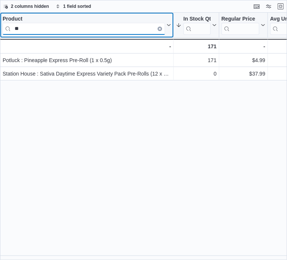
type input "*"
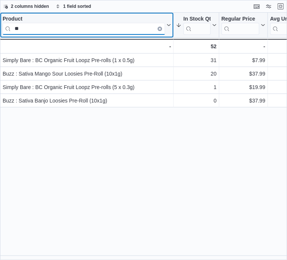
type input "*"
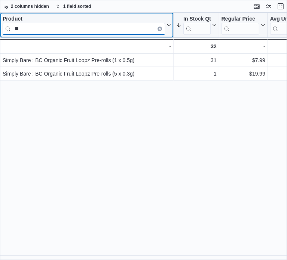
type input "*"
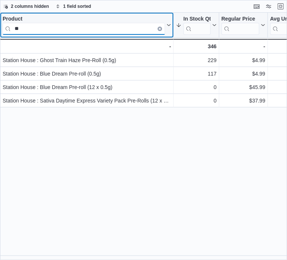
type input "*"
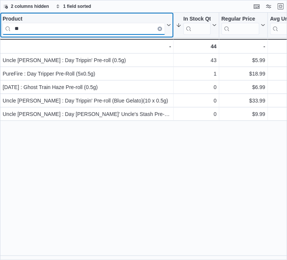
type input "*"
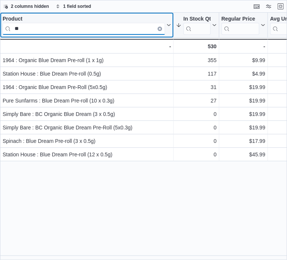
type input "*"
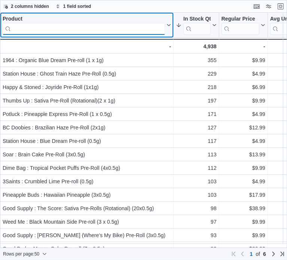
click at [27, 31] on input "search" at bounding box center [84, 29] width 162 height 12
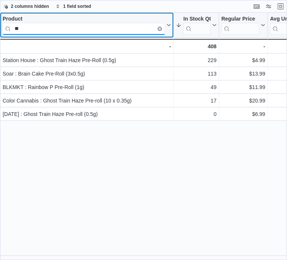
type input "*"
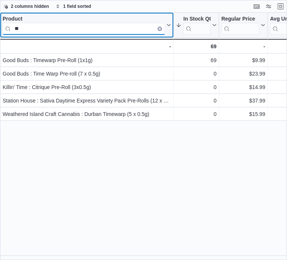
type input "*"
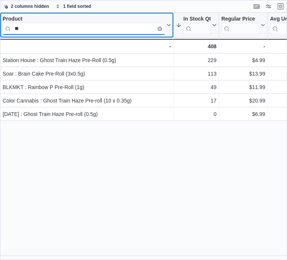
type input "*"
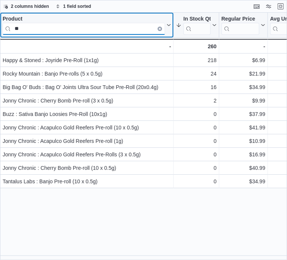
type input "*"
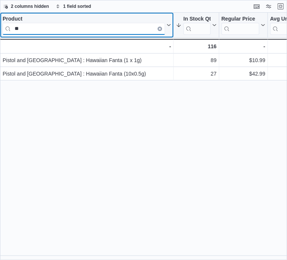
type input "*"
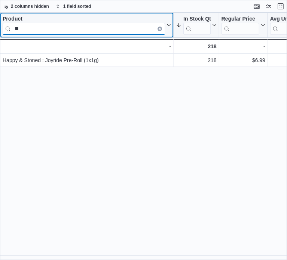
type input "*"
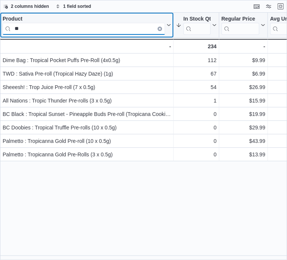
type input "*"
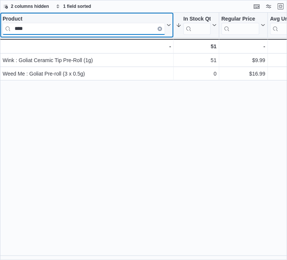
drag, startPoint x: 34, startPoint y: 28, endPoint x: 0, endPoint y: 25, distance: 33.8
click at [0, 25] on div "Product **** Click to view column header actions" at bounding box center [87, 25] width 174 height 25
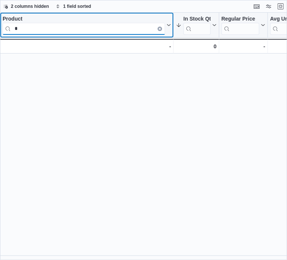
type input "**"
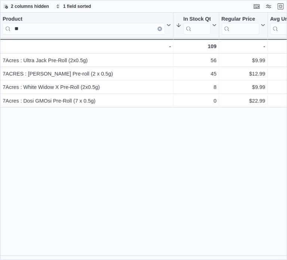
type input "*"
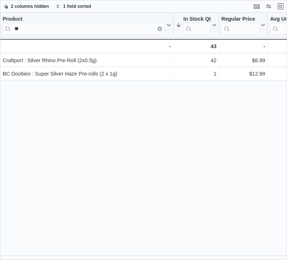
type input "*"
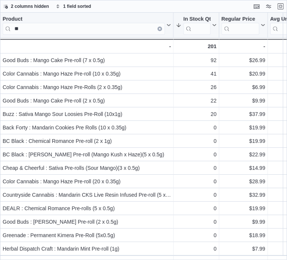
type input "*"
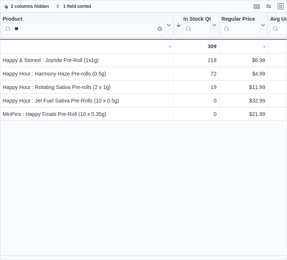
type input "*"
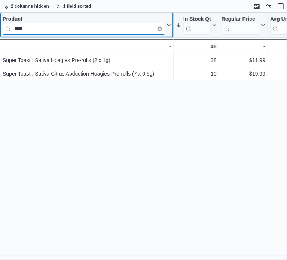
drag, startPoint x: 31, startPoint y: 32, endPoint x: 7, endPoint y: 28, distance: 23.8
click at [7, 28] on input "****" at bounding box center [84, 29] width 162 height 12
type input "*"
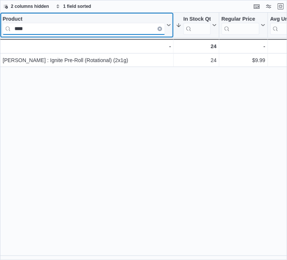
drag, startPoint x: 27, startPoint y: 31, endPoint x: 10, endPoint y: 31, distance: 16.5
click at [10, 31] on input "****" at bounding box center [84, 29] width 162 height 12
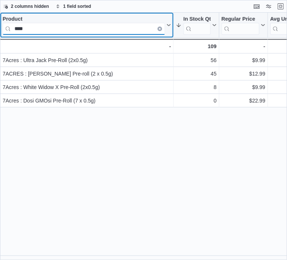
drag, startPoint x: 42, startPoint y: 27, endPoint x: 3, endPoint y: 28, distance: 39.3
click at [3, 28] on input "****" at bounding box center [84, 29] width 162 height 12
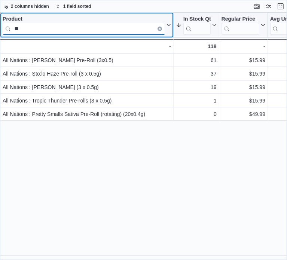
type input "*"
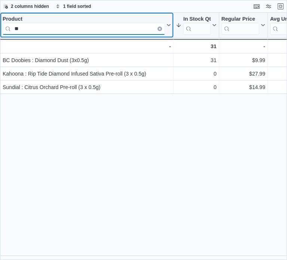
type input "*"
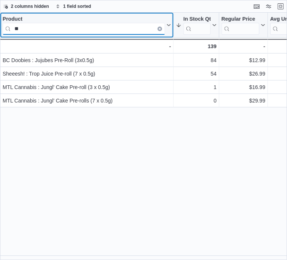
type input "*"
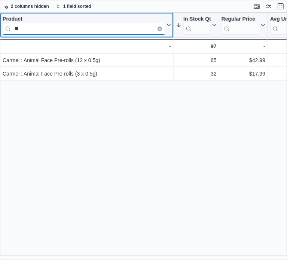
type input "*"
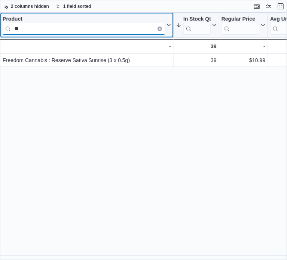
type input "*"
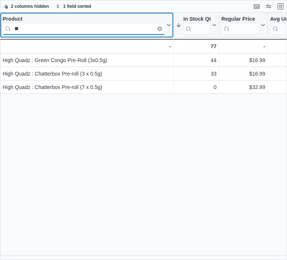
type input "*"
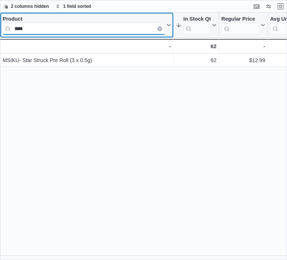
click at [31, 31] on input "****" at bounding box center [84, 29] width 162 height 12
type input "*"
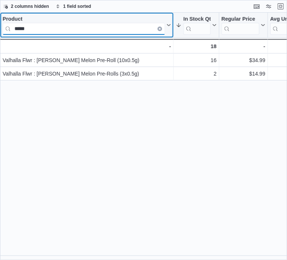
drag, startPoint x: 33, startPoint y: 33, endPoint x: 7, endPoint y: 28, distance: 26.0
click at [7, 28] on input "*****" at bounding box center [84, 29] width 162 height 12
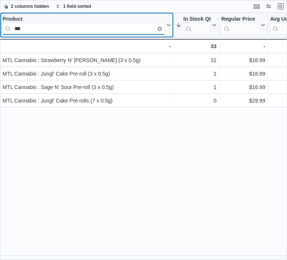
drag, startPoint x: 33, startPoint y: 24, endPoint x: 5, endPoint y: 27, distance: 27.6
click at [5, 27] on input "***" at bounding box center [84, 29] width 162 height 12
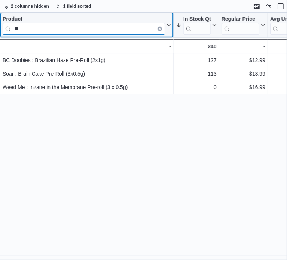
type input "*"
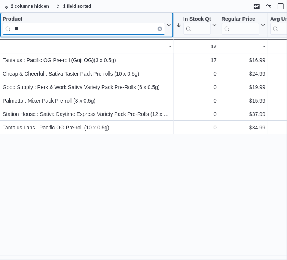
type input "*"
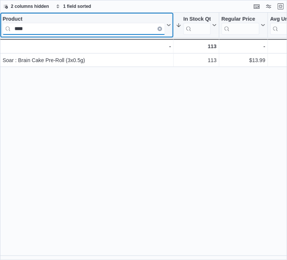
drag, startPoint x: 30, startPoint y: 28, endPoint x: 9, endPoint y: 27, distance: 20.6
click at [9, 27] on input "****" at bounding box center [84, 29] width 162 height 12
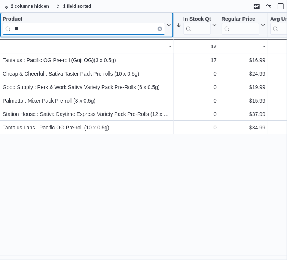
type input "*"
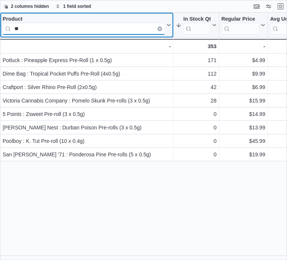
type input "*"
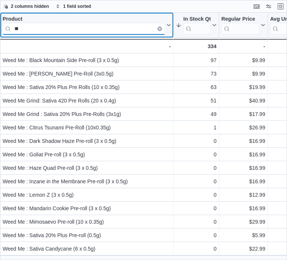
type input "*"
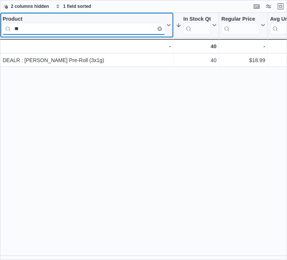
type input "*"
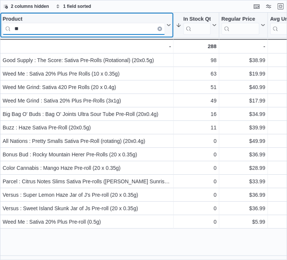
type input "*"
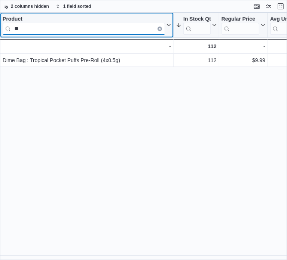
type input "*"
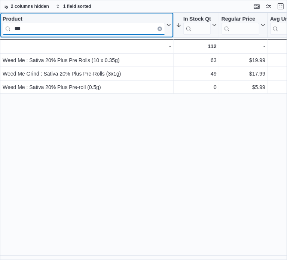
type input "***"
drag, startPoint x: 39, startPoint y: 34, endPoint x: 4, endPoint y: 31, distance: 34.5
click at [4, 31] on input "***" at bounding box center [84, 29] width 162 height 12
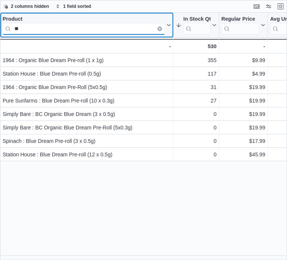
type input "*"
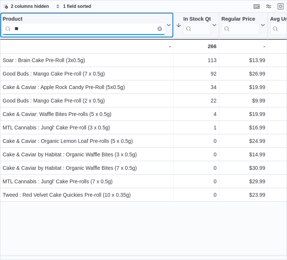
type input "*"
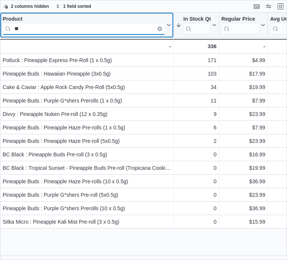
type input "*"
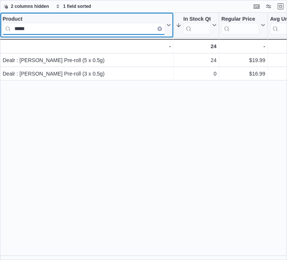
click at [54, 31] on input "*****" at bounding box center [84, 29] width 162 height 12
type input "*"
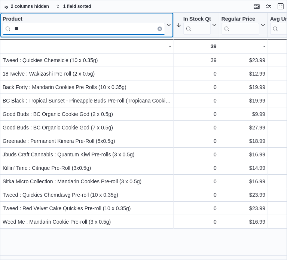
type input "*"
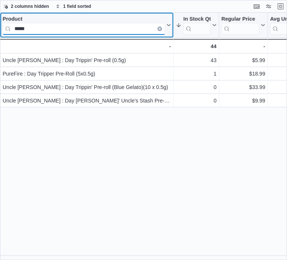
click at [1, 29] on div "Product ***** Click to view column header actions" at bounding box center [87, 25] width 174 height 25
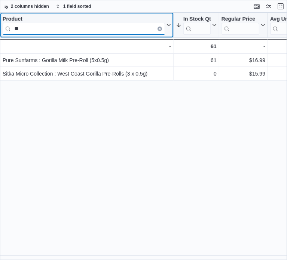
type input "*"
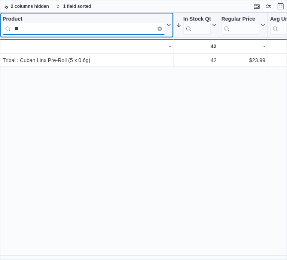
type input "*"
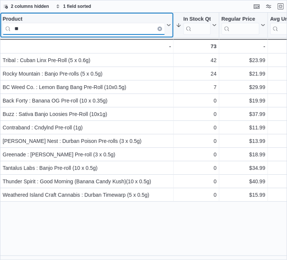
type input "*"
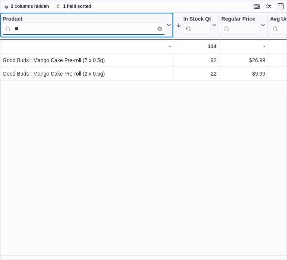
type input "*"
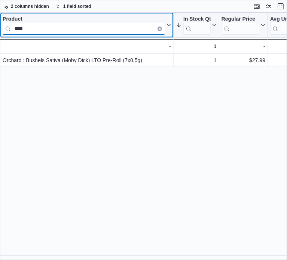
drag, startPoint x: 37, startPoint y: 30, endPoint x: 7, endPoint y: 30, distance: 30.0
click at [7, 30] on input "****" at bounding box center [84, 29] width 162 height 12
type input "*"
drag, startPoint x: 22, startPoint y: 31, endPoint x: 3, endPoint y: 28, distance: 18.5
click at [3, 28] on input "***" at bounding box center [84, 29] width 162 height 12
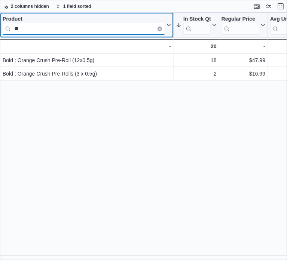
type input "*"
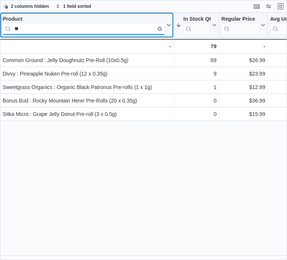
type input "*"
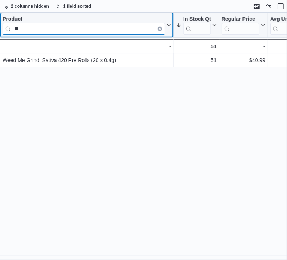
type input "*"
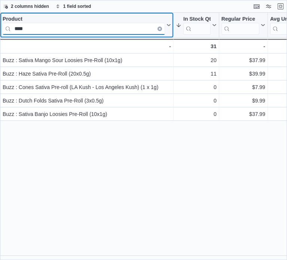
drag, startPoint x: 27, startPoint y: 28, endPoint x: 14, endPoint y: 28, distance: 12.7
click at [14, 28] on input "****" at bounding box center [84, 29] width 162 height 12
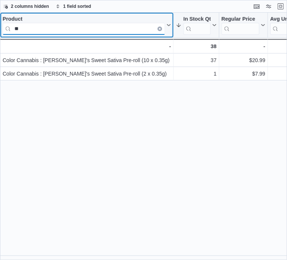
type input "*"
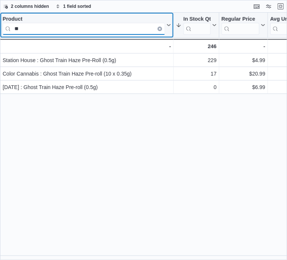
type input "*"
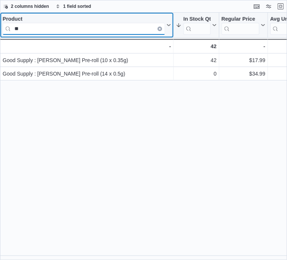
type input "*"
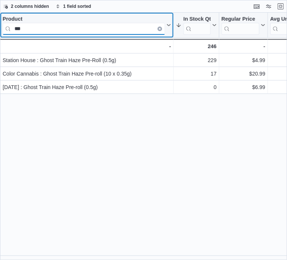
drag, startPoint x: 44, startPoint y: 27, endPoint x: 3, endPoint y: 25, distance: 40.5
click at [3, 25] on input "***" at bounding box center [84, 29] width 162 height 12
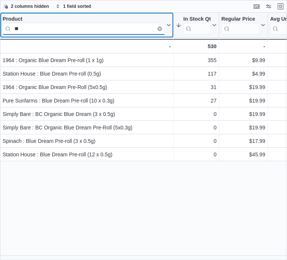
type input "*"
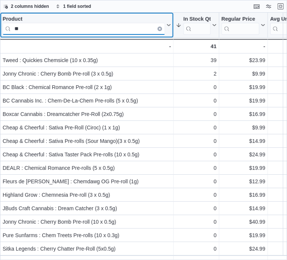
type input "*"
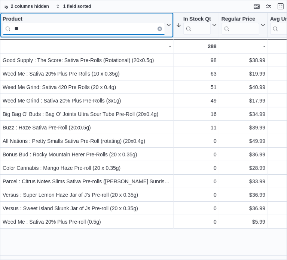
type input "*"
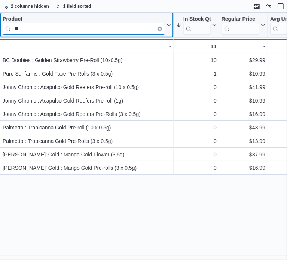
type input "*"
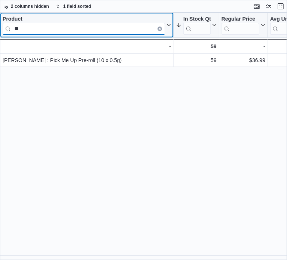
type input "*"
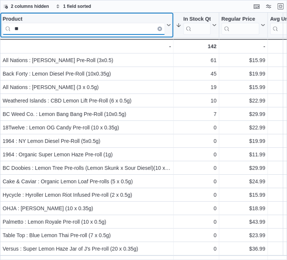
type input "*"
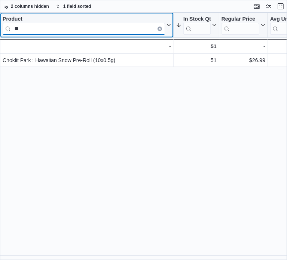
type input "*"
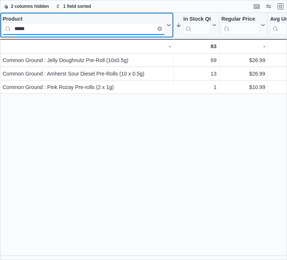
drag, startPoint x: 46, startPoint y: 30, endPoint x: 13, endPoint y: 27, distance: 33.1
click at [13, 27] on input "*****" at bounding box center [84, 29] width 162 height 12
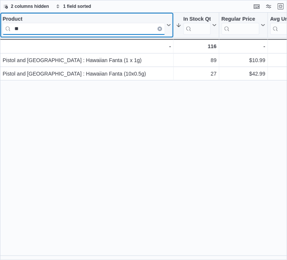
type input "*"
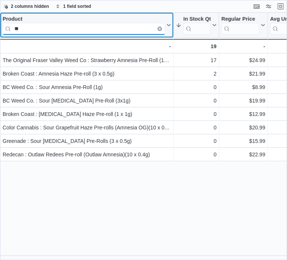
type input "*"
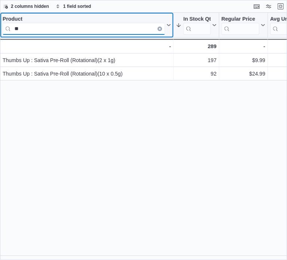
type input "*"
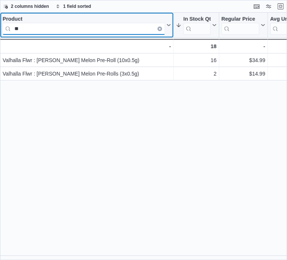
type input "*"
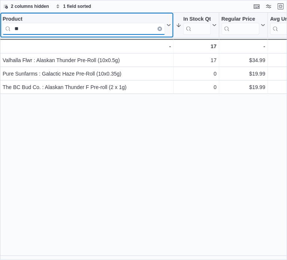
type input "*"
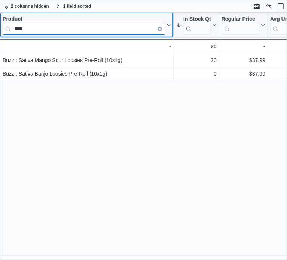
drag, startPoint x: 35, startPoint y: 29, endPoint x: 8, endPoint y: 27, distance: 27.0
click at [8, 27] on input "****" at bounding box center [84, 29] width 162 height 12
type input "****"
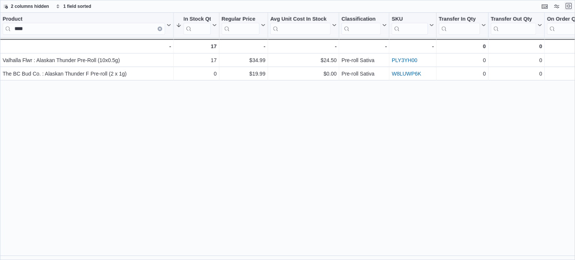
click at [287, 6] on button "Exit fullscreen" at bounding box center [568, 5] width 9 height 9
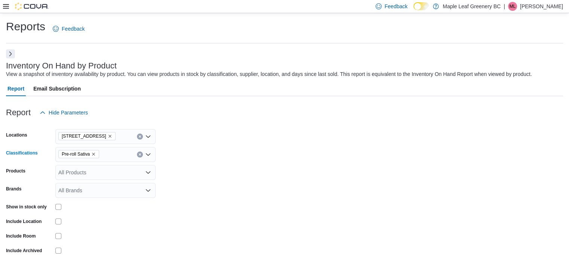
click at [138, 154] on button "Clear input" at bounding box center [140, 155] width 6 height 6
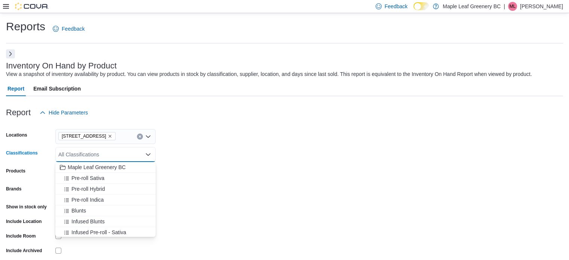
click at [111, 156] on div "All Classifications Combo box. Selected. Combo box input. All Classifications. …" at bounding box center [105, 154] width 100 height 15
click at [97, 231] on div "Crumble" at bounding box center [105, 231] width 91 height 7
click at [93, 232] on span "Dispensers" at bounding box center [84, 231] width 26 height 7
click at [92, 230] on span "Wax, Badder, Budder" at bounding box center [96, 231] width 50 height 7
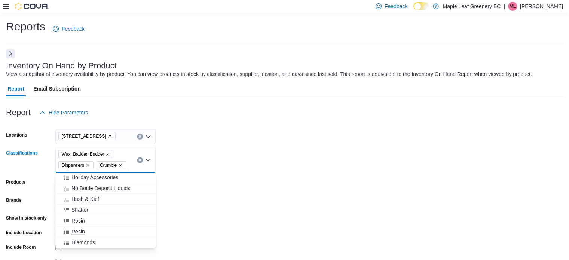
click at [84, 236] on button "Resin" at bounding box center [105, 231] width 100 height 11
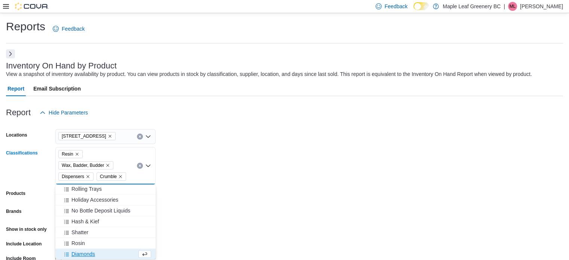
click at [85, 253] on span "Diamonds" at bounding box center [83, 253] width 24 height 7
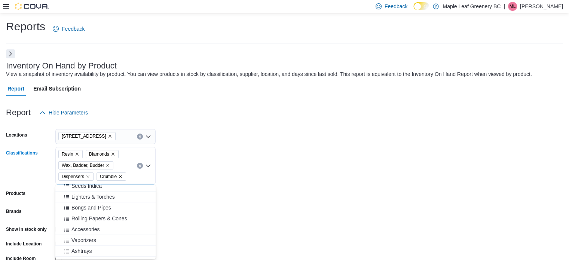
scroll to position [403, 0]
click at [75, 252] on span "Rosin" at bounding box center [77, 253] width 13 height 7
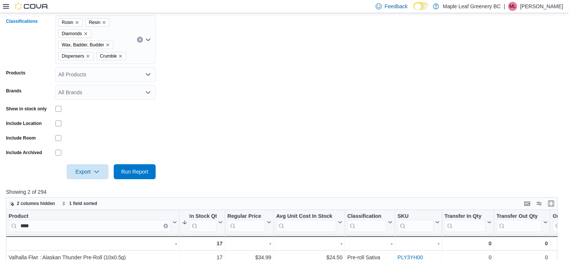
scroll to position [133, 0]
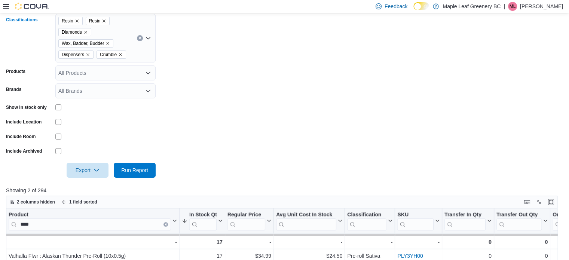
click at [149, 40] on icon "Open list of options" at bounding box center [148, 38] width 6 height 6
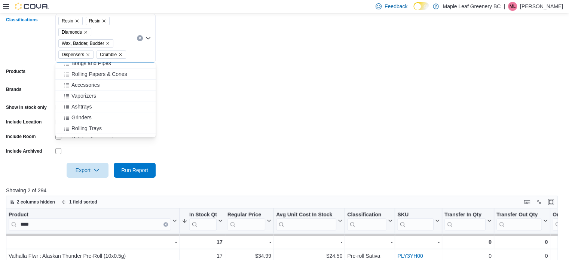
scroll to position [392, 0]
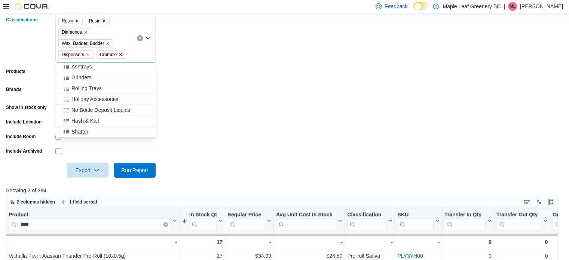
click at [80, 130] on span "Shatter" at bounding box center [79, 131] width 17 height 7
click at [84, 132] on span "Hash & Kief" at bounding box center [85, 131] width 28 height 7
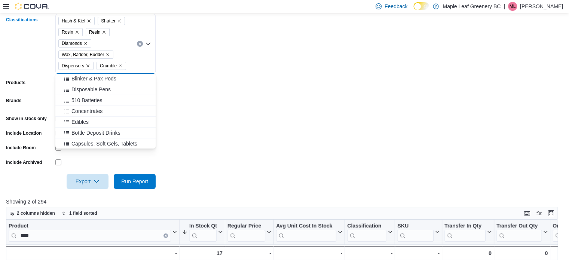
scroll to position [211, 0]
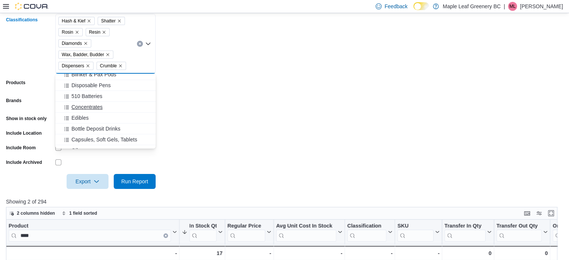
click at [92, 106] on span "Concentrates" at bounding box center [86, 106] width 31 height 7
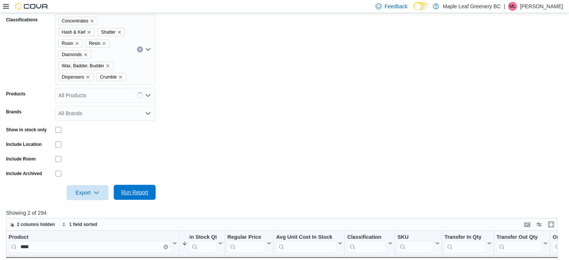
click at [140, 193] on span "Run Report" at bounding box center [134, 192] width 27 height 7
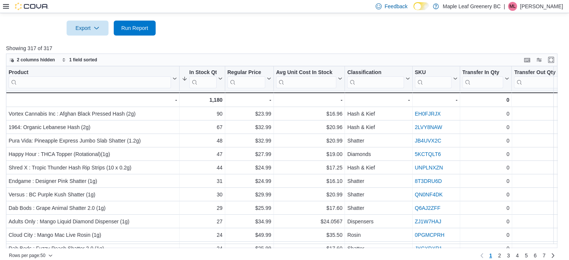
scroll to position [305, 0]
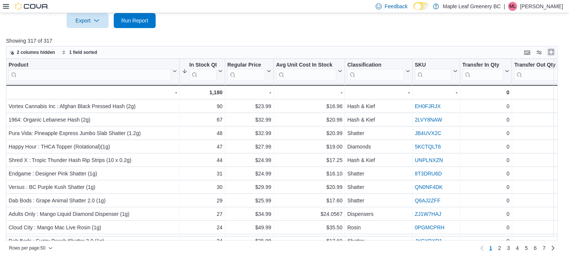
click at [287, 50] on button "Enter fullscreen" at bounding box center [551, 52] width 9 height 9
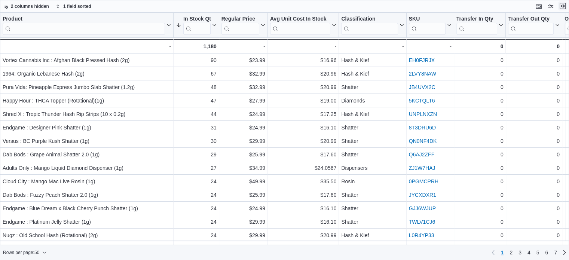
scroll to position [0, 0]
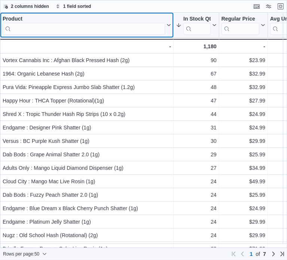
click at [45, 28] on input "search" at bounding box center [84, 29] width 162 height 12
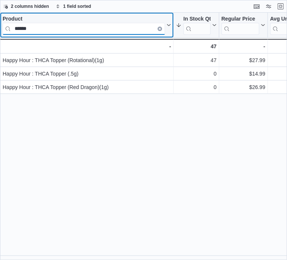
drag, startPoint x: 46, startPoint y: 30, endPoint x: 5, endPoint y: 28, distance: 41.3
click at [5, 28] on input "******" at bounding box center [84, 29] width 162 height 12
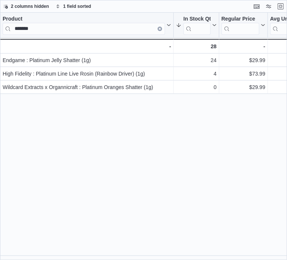
click at [143, 144] on div "Product ******* Click to view column header actions In Stock Qty Sorted descend…" at bounding box center [143, 137] width 287 height 248
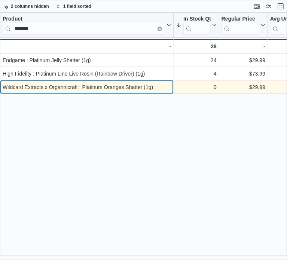
click at [0, 92] on div "Wildcard Extracts x Organnicraft : Platinum Oranges Shatter (1g) - Product, col…" at bounding box center [87, 86] width 174 height 13
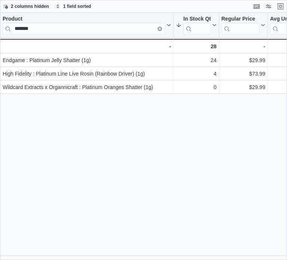
click at [24, 128] on div "Product ******* Click to view column header actions In Stock Qty Sorted descend…" at bounding box center [143, 137] width 287 height 248
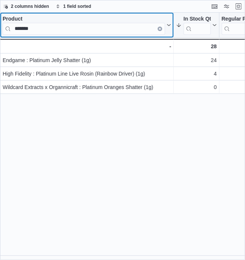
drag, startPoint x: 43, startPoint y: 27, endPoint x: 9, endPoint y: 27, distance: 33.3
click at [9, 27] on input "*******" at bounding box center [84, 29] width 162 height 12
click at [34, 29] on input "*******" at bounding box center [84, 29] width 162 height 12
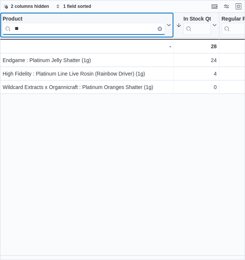
type input "*"
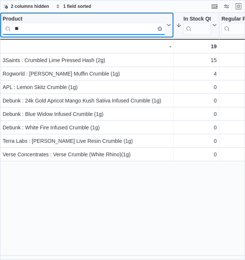
type input "*"
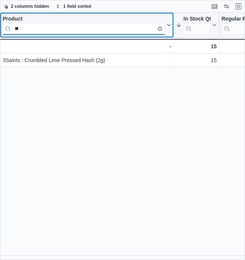
type input "*"
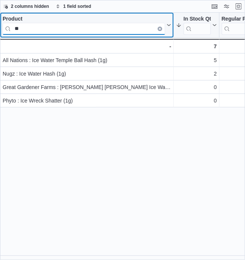
type input "*"
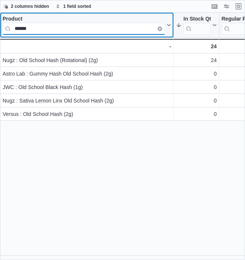
drag, startPoint x: 89, startPoint y: 27, endPoint x: 13, endPoint y: 26, distance: 75.6
click at [13, 26] on input "******" at bounding box center [84, 29] width 162 height 12
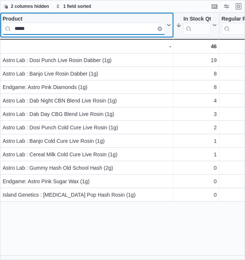
drag, startPoint x: 42, startPoint y: 27, endPoint x: 8, endPoint y: 27, distance: 34.1
click at [8, 27] on input "*****" at bounding box center [84, 29] width 162 height 12
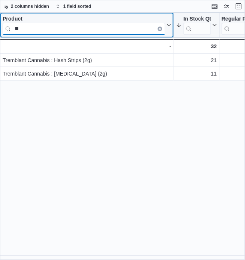
type input "*"
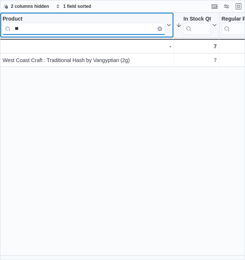
type input "*"
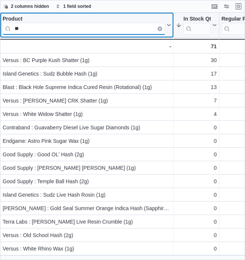
type input "*"
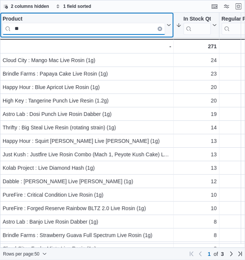
type input "*"
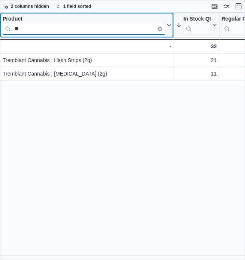
type input "*"
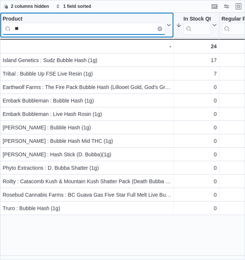
type input "*"
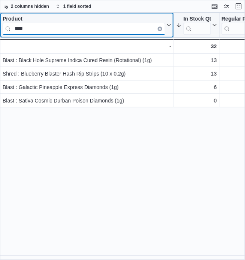
drag, startPoint x: 56, startPoint y: 28, endPoint x: 0, endPoint y: 28, distance: 56.1
click at [0, 28] on div "Product **** Click to view column header actions" at bounding box center [87, 25] width 174 height 25
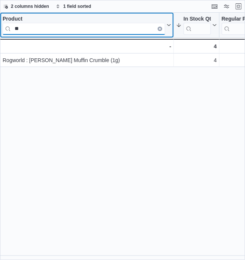
type input "*"
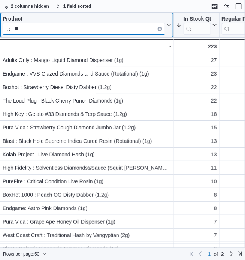
type input "*"
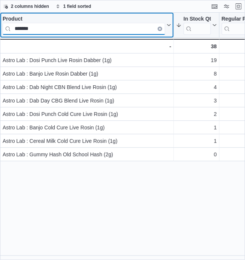
drag, startPoint x: 34, startPoint y: 29, endPoint x: 9, endPoint y: 26, distance: 25.3
click at [9, 26] on input "*******" at bounding box center [84, 29] width 162 height 12
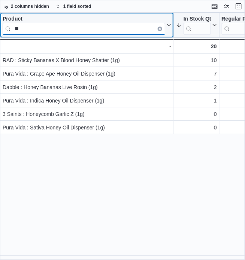
type input "*"
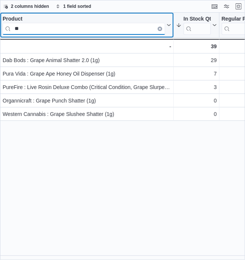
type input "*"
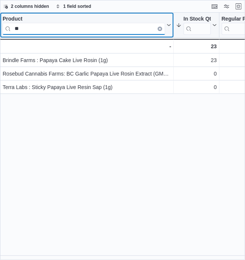
type input "*"
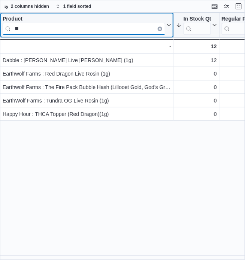
type input "*"
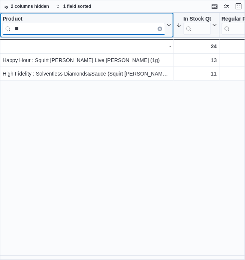
type input "*"
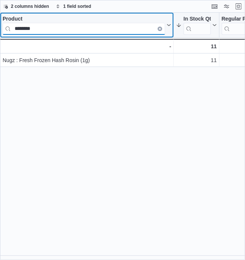
drag, startPoint x: 44, startPoint y: 28, endPoint x: 6, endPoint y: 27, distance: 37.8
click at [6, 27] on input "********" at bounding box center [84, 29] width 162 height 12
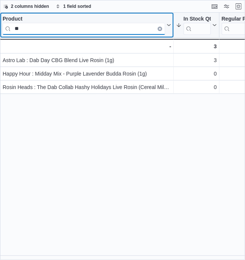
type input "*"
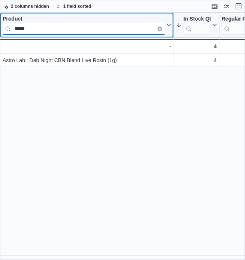
click at [65, 31] on input "*****" at bounding box center [84, 29] width 162 height 12
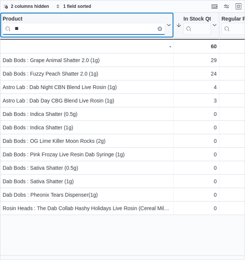
type input "*"
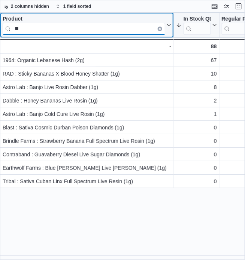
type input "*"
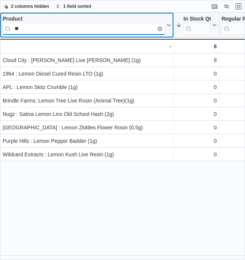
type input "*"
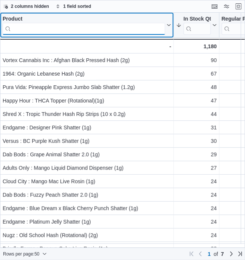
type input "*"
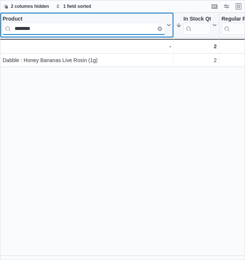
drag, startPoint x: 48, startPoint y: 29, endPoint x: 6, endPoint y: 26, distance: 42.4
click at [6, 26] on input "********" at bounding box center [84, 29] width 162 height 12
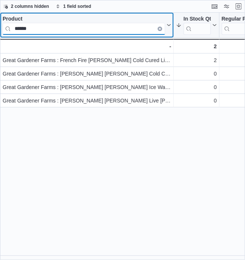
drag, startPoint x: 13, startPoint y: 28, endPoint x: -3, endPoint y: 28, distance: 16.5
click at [0, 28] on html "Feedback Dark Mode Maple Leaf Greenery BC | ML Michelle Lim Reports Feedback In…" at bounding box center [122, 130] width 245 height 260
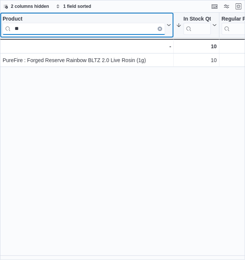
type input "*"
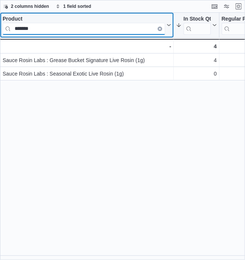
drag, startPoint x: 71, startPoint y: 31, endPoint x: -2, endPoint y: 33, distance: 73.0
click at [0, 33] on html "Feedback Dark Mode Maple Leaf Greenery BC | ML Michelle Lim Reports Feedback In…" at bounding box center [122, 130] width 245 height 260
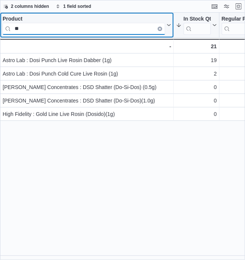
type input "*"
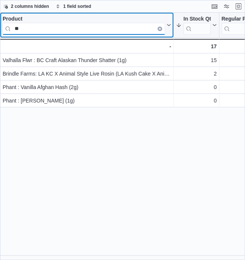
type input "*"
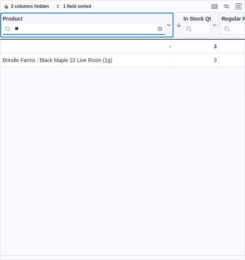
type input "*"
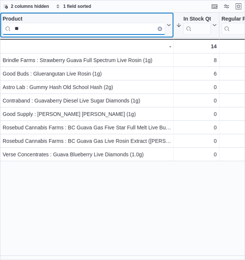
type input "*"
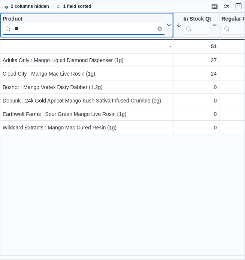
type input "*"
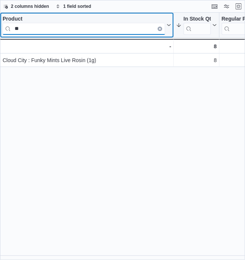
type input "*"
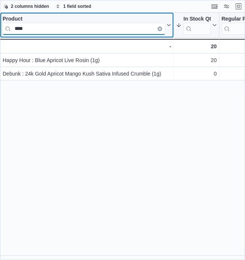
drag, startPoint x: 51, startPoint y: 33, endPoint x: -3, endPoint y: 32, distance: 53.9
click at [0, 32] on html "Feedback Dark Mode Maple Leaf Greenery BC | ML Michelle Lim Reports Feedback In…" at bounding box center [122, 130] width 245 height 260
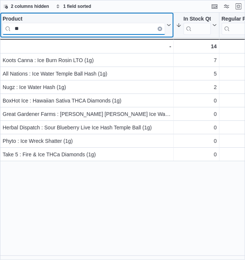
type input "*"
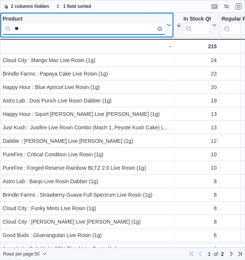
type input "*"
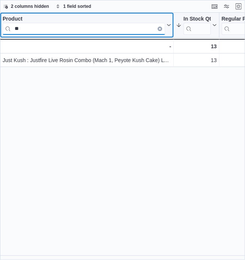
type input "*"
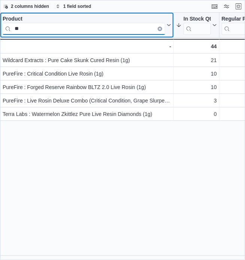
type input "*"
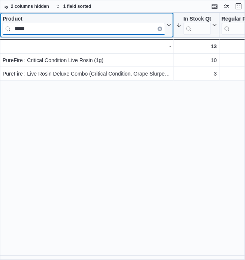
drag, startPoint x: 27, startPoint y: 29, endPoint x: 0, endPoint y: 27, distance: 27.4
click at [0, 27] on div "Product ***** Click to view column header actions" at bounding box center [87, 25] width 174 height 25
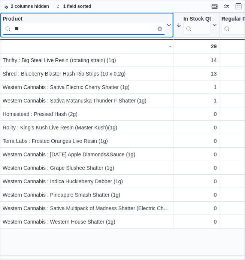
type input "*"
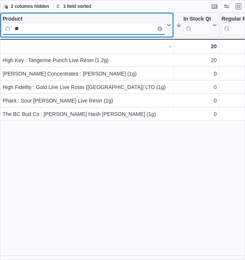
type input "*"
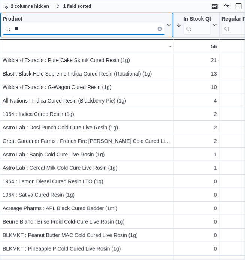
type input "*"
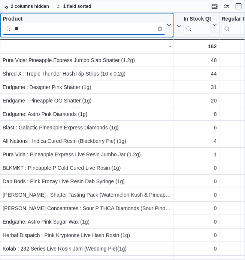
type input "*"
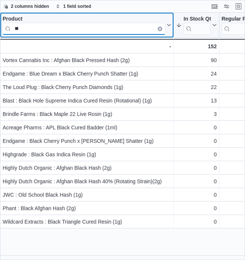
type input "*"
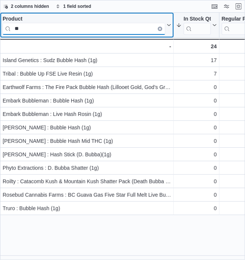
type input "*"
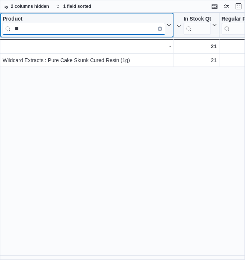
type input "*"
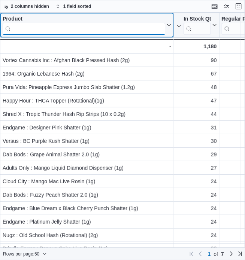
click at [25, 25] on input "search" at bounding box center [84, 29] width 162 height 12
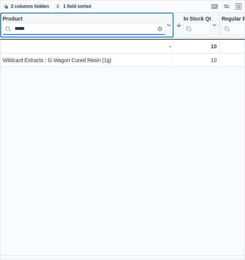
click at [35, 30] on input "*****" at bounding box center [84, 29] width 162 height 12
type input "*"
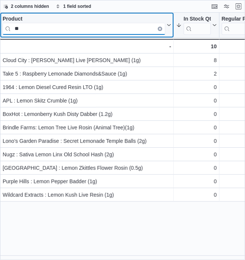
type input "*"
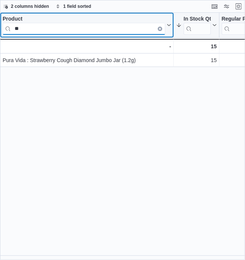
type input "*"
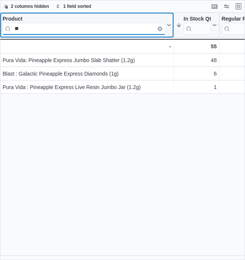
type input "*"
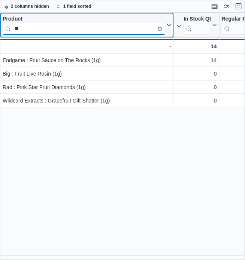
type input "*"
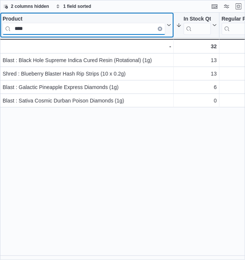
drag, startPoint x: 24, startPoint y: 28, endPoint x: 1, endPoint y: 27, distance: 22.5
click at [1, 27] on div "Product **** Click to view column header actions" at bounding box center [87, 25] width 174 height 25
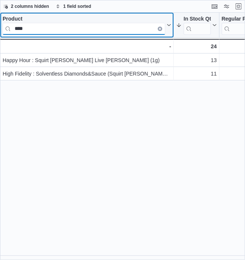
drag, startPoint x: 48, startPoint y: 26, endPoint x: 1, endPoint y: 25, distance: 46.8
click at [1, 25] on div "Product **** Click to view column header actions" at bounding box center [87, 25] width 174 height 25
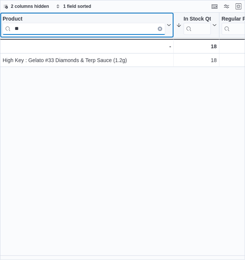
type input "*"
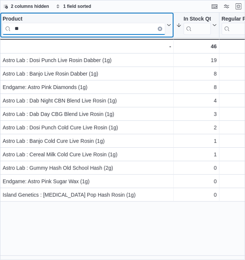
type input "*"
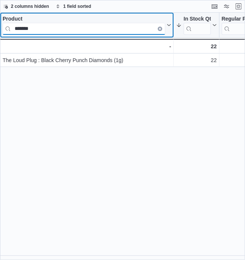
drag, startPoint x: 63, startPoint y: 27, endPoint x: 6, endPoint y: 28, distance: 57.6
click at [6, 28] on input "*******" at bounding box center [84, 29] width 162 height 12
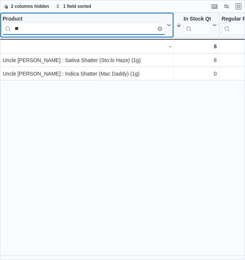
type input "*"
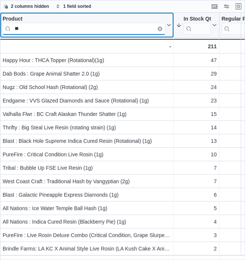
type input "*"
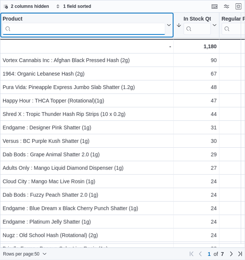
type input "*"
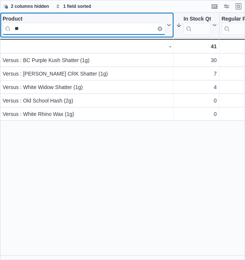
type input "*"
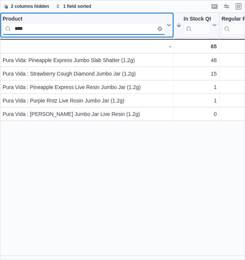
click at [49, 32] on input "****" at bounding box center [84, 29] width 162 height 12
type input "*"
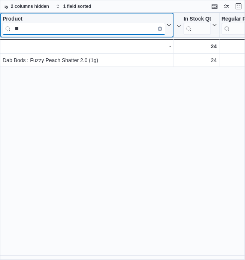
type input "*"
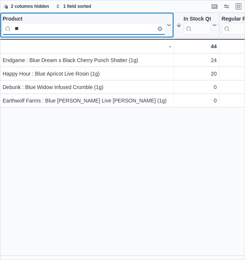
type input "*"
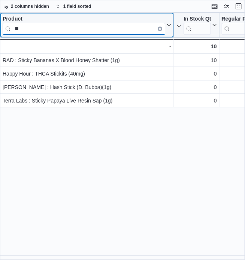
type input "*"
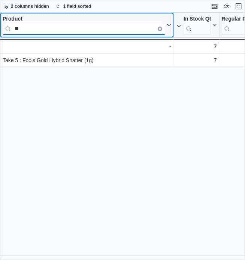
type input "*"
drag, startPoint x: 40, startPoint y: 29, endPoint x: 13, endPoint y: 27, distance: 26.6
click at [13, 27] on input "***" at bounding box center [84, 29] width 162 height 12
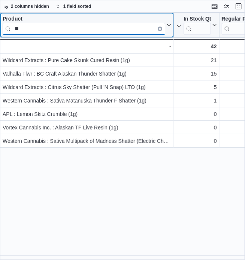
type input "*"
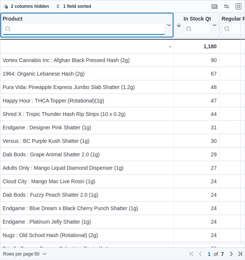
click at [44, 30] on input "search" at bounding box center [84, 29] width 162 height 12
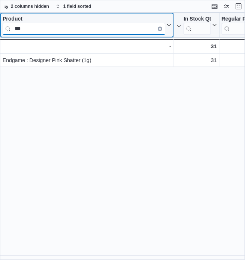
drag, startPoint x: 25, startPoint y: 31, endPoint x: 10, endPoint y: 28, distance: 15.3
click at [10, 28] on input "***" at bounding box center [84, 29] width 162 height 12
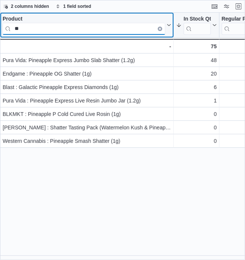
type input "*"
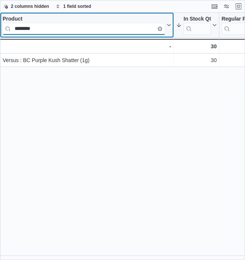
type input "********"
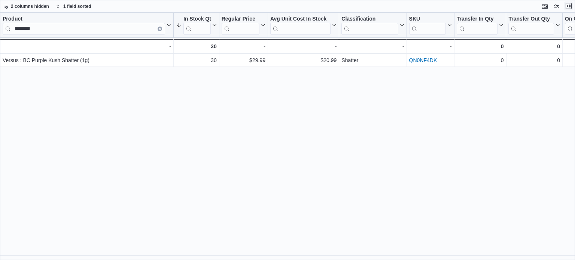
click at [287, 4] on button "Exit fullscreen" at bounding box center [568, 5] width 9 height 9
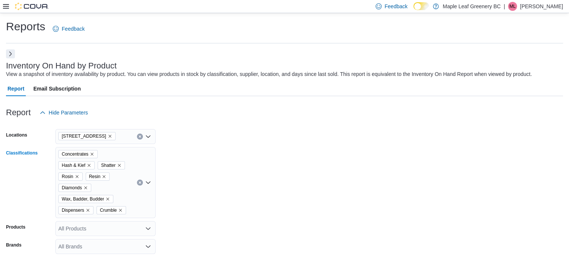
click at [142, 182] on button "Clear input" at bounding box center [140, 183] width 6 height 6
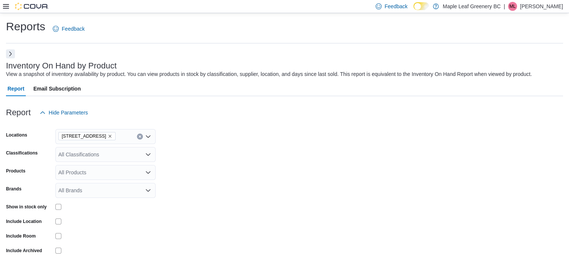
click at [287, 160] on form "Locations [STREET_ADDRESS] Classifications All Classifications Products All Pro…" at bounding box center [284, 198] width 557 height 157
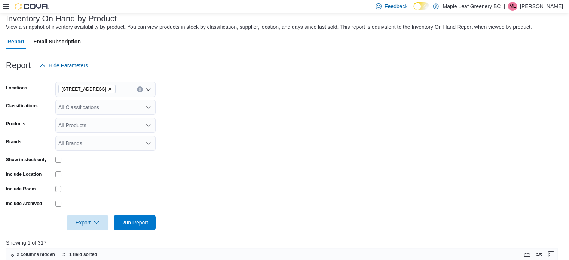
scroll to position [43, 0]
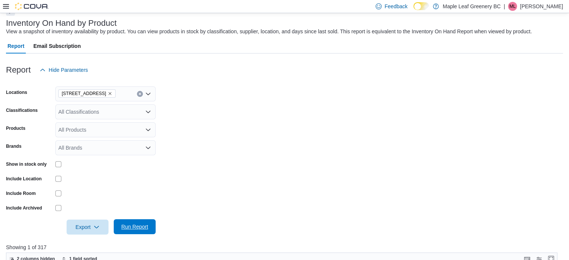
click at [135, 223] on span "Run Report" at bounding box center [134, 226] width 27 height 7
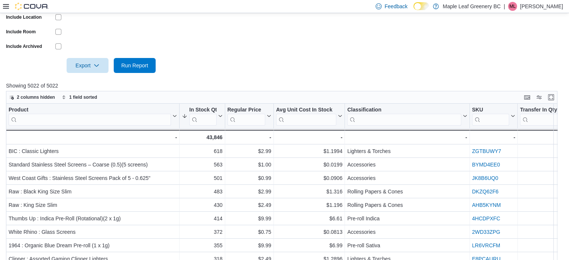
scroll to position [205, 0]
